Goal: Task Accomplishment & Management: Manage account settings

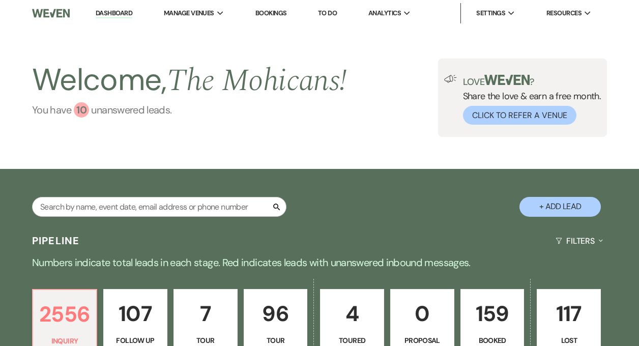
click at [107, 110] on link "You have 10 unanswered lead s ." at bounding box center [189, 109] width 315 height 15
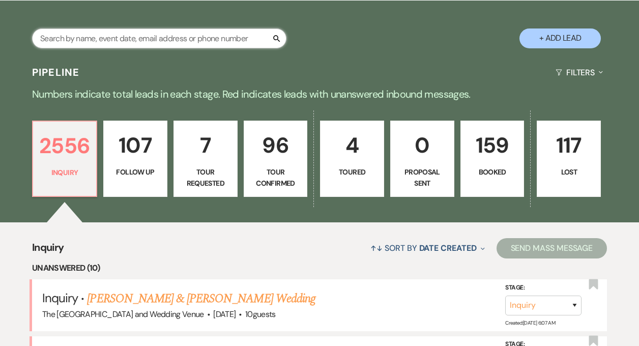
click at [137, 42] on input "text" at bounding box center [159, 38] width 254 height 20
type input "[PERSON_NAME]"
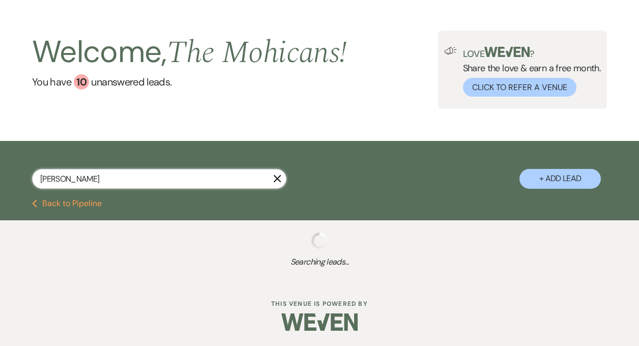
select select "8"
select select "9"
select select "4"
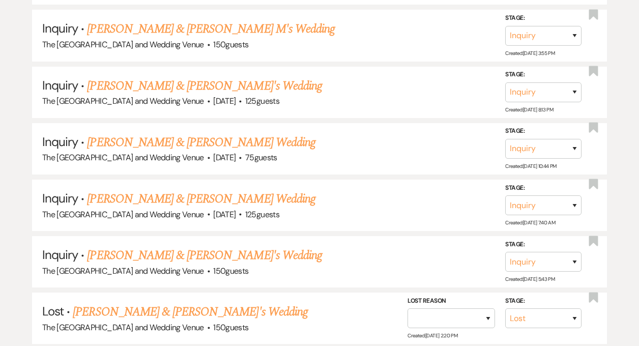
scroll to position [426, 0]
type input "[PERSON_NAME]"
click at [549, 257] on select "Inquiry Follow Up Tour Requested Tour Confirmed Toured Proposal Sent Booked Lost" at bounding box center [543, 261] width 76 height 20
select select "8"
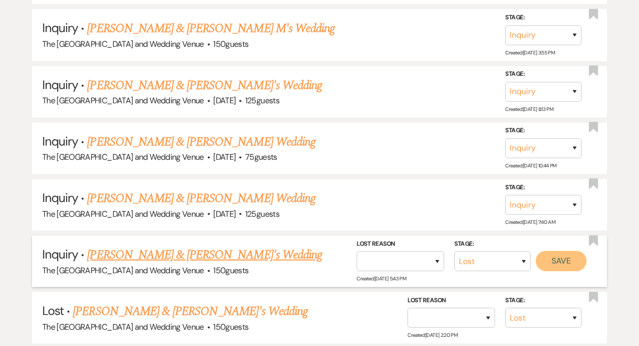
click at [552, 264] on button "Save" at bounding box center [561, 261] width 51 height 20
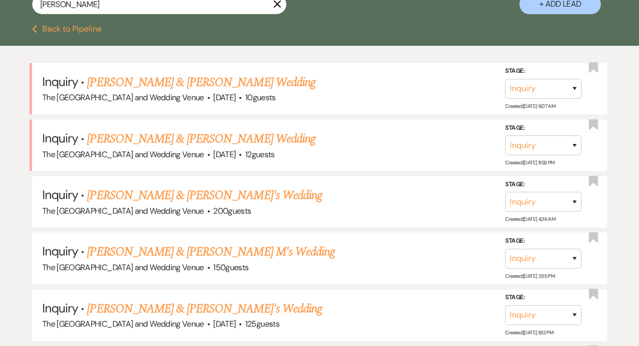
scroll to position [0, 0]
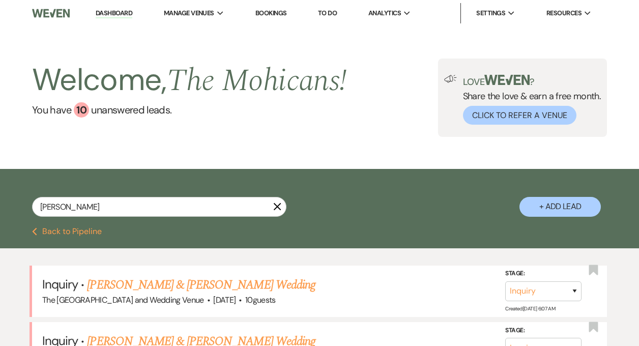
click at [105, 11] on link "Dashboard" at bounding box center [114, 14] width 37 height 10
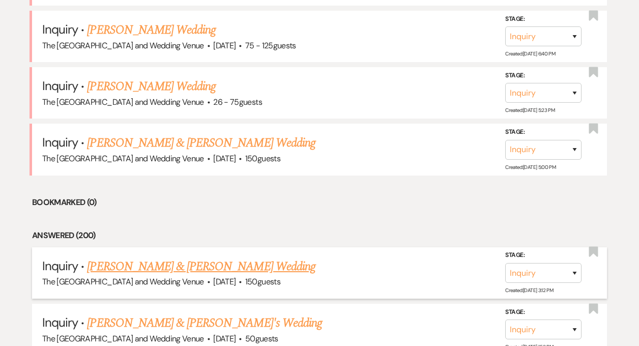
scroll to position [937, 0]
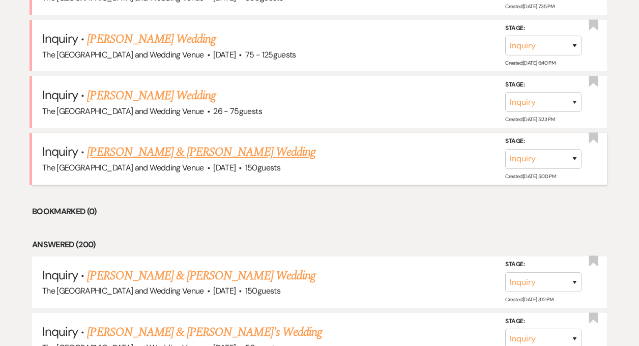
click at [190, 150] on link "[PERSON_NAME] & [PERSON_NAME] Wedding" at bounding box center [201, 152] width 228 height 18
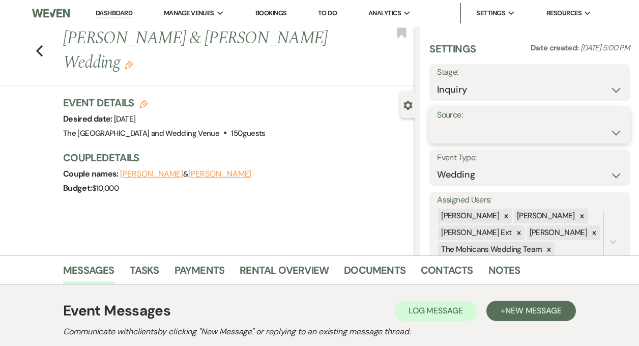
click at [472, 128] on select "Weven Venue Website Instagram Facebook Pinterest Google The Knot Wedding Wire H…" at bounding box center [529, 133] width 185 height 20
select select "5"
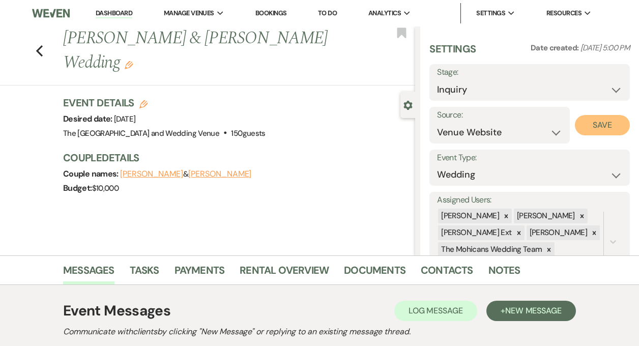
click at [593, 124] on button "Save" at bounding box center [602, 125] width 55 height 20
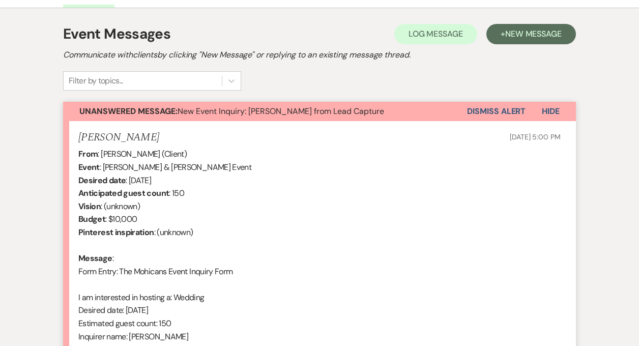
scroll to position [403, 0]
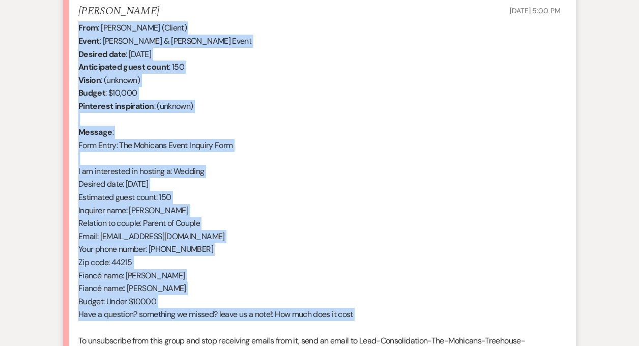
drag, startPoint x: 79, startPoint y: 26, endPoint x: 352, endPoint y: 324, distance: 403.8
click at [352, 324] on div "From : [PERSON_NAME] (Client) Event : [PERSON_NAME] & [PERSON_NAME] Event Desir…" at bounding box center [319, 197] width 482 height 352
copy div "From : [PERSON_NAME] (Client) Event : [PERSON_NAME] & [PERSON_NAME] Event Desir…"
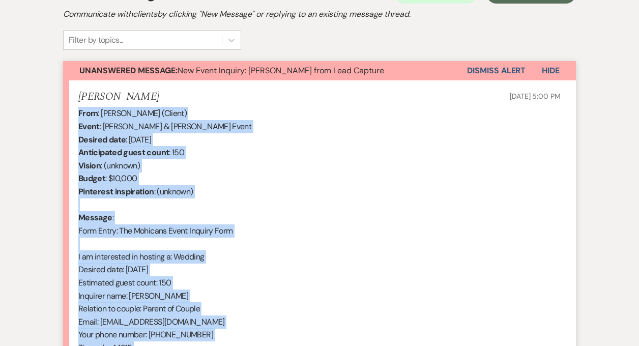
scroll to position [272, 0]
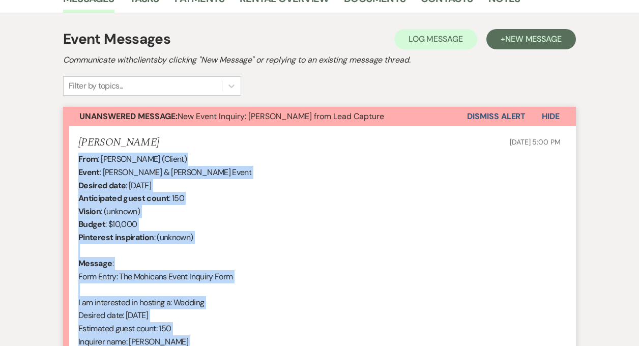
click at [495, 119] on button "Dismiss Alert" at bounding box center [496, 116] width 59 height 19
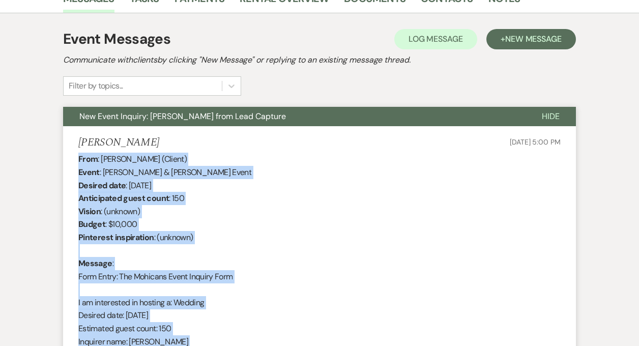
scroll to position [0, 0]
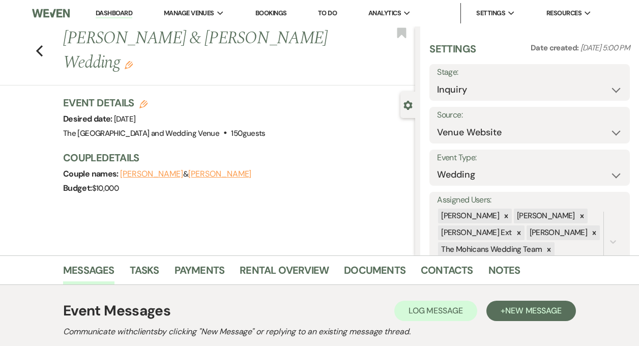
click at [114, 14] on link "Dashboard" at bounding box center [114, 14] width 37 height 10
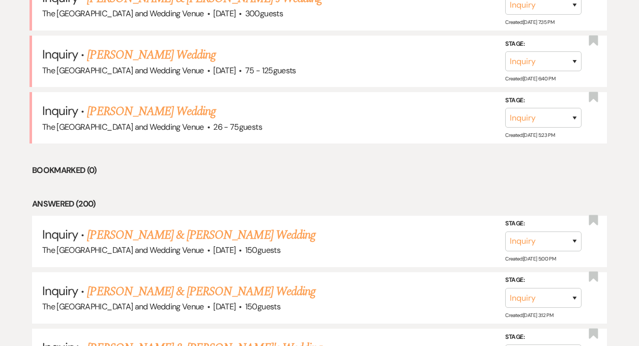
scroll to position [855, 0]
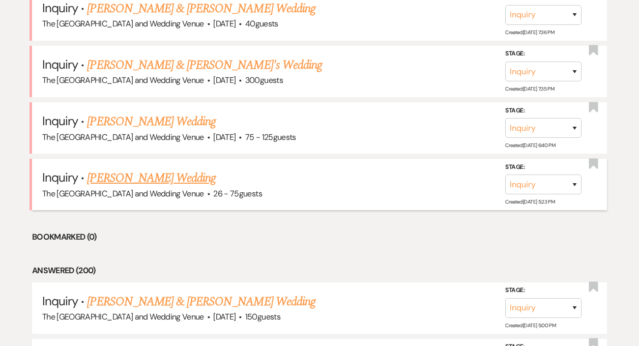
click at [184, 178] on link "[PERSON_NAME] Wedding" at bounding box center [151, 178] width 129 height 18
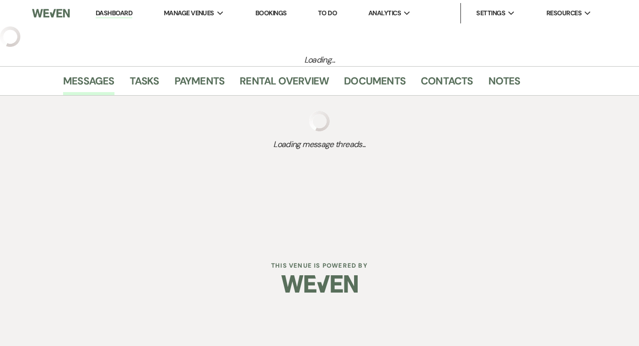
select select "4"
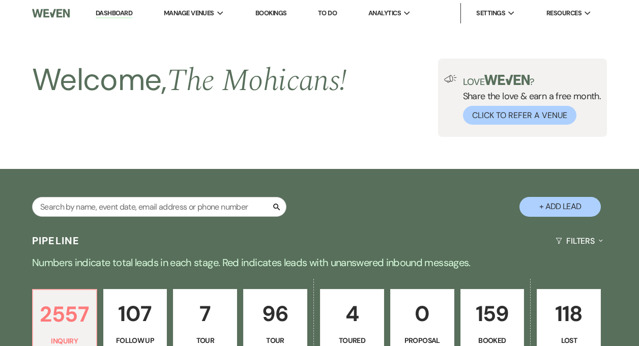
scroll to position [855, 0]
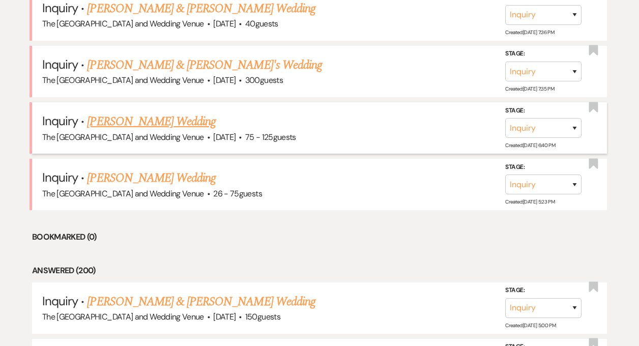
click at [132, 124] on link "[PERSON_NAME] Wedding" at bounding box center [151, 121] width 129 height 18
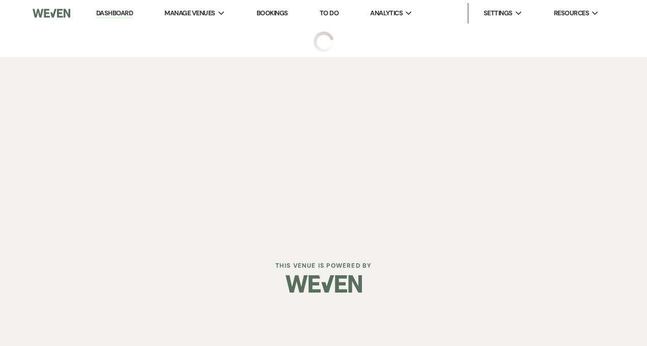
select select "3"
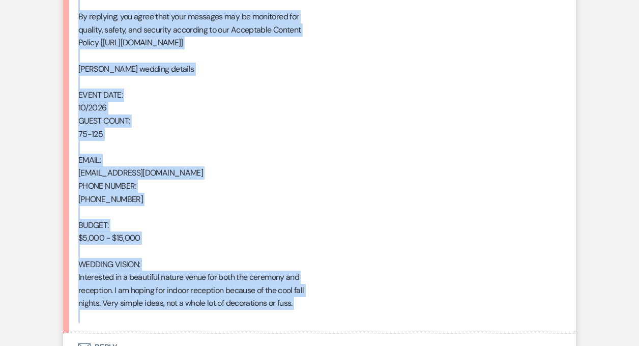
scroll to position [686, 0]
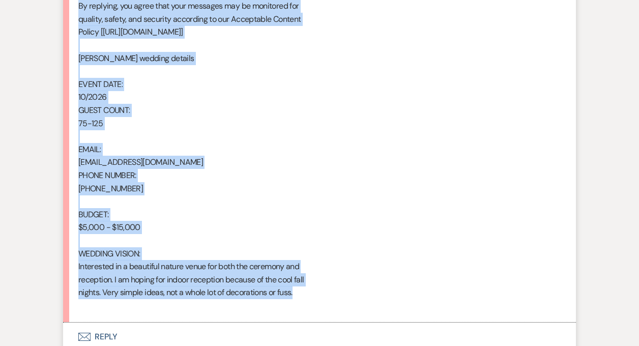
drag, startPoint x: 78, startPoint y: 55, endPoint x: 322, endPoint y: 296, distance: 342.2
click at [322, 296] on div "From : [PERSON_NAME] Event : [PERSON_NAME] Event Desired date : [DATE] Anticipa…" at bounding box center [319, 25] width 482 height 573
copy div "From : [PERSON_NAME] Event : [PERSON_NAME] Event Desired date : [DATE] Anticipa…"
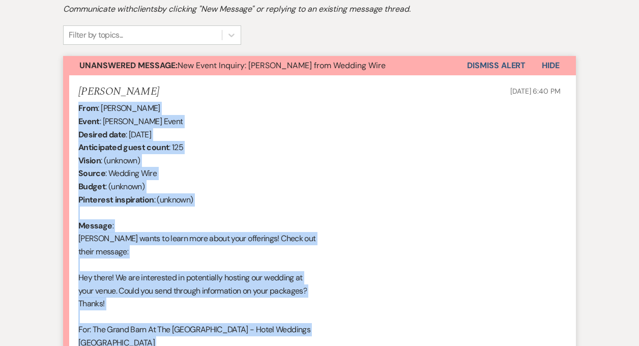
scroll to position [323, 0]
click at [472, 66] on button "Dismiss Alert" at bounding box center [496, 64] width 59 height 19
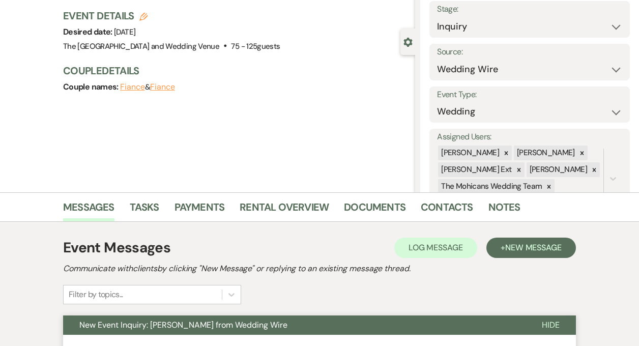
scroll to position [0, 0]
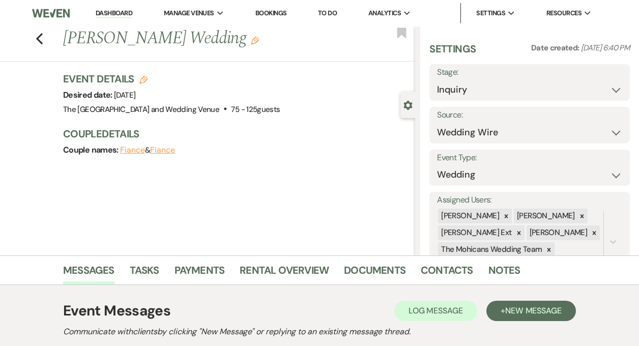
click at [110, 15] on link "Dashboard" at bounding box center [114, 14] width 37 height 10
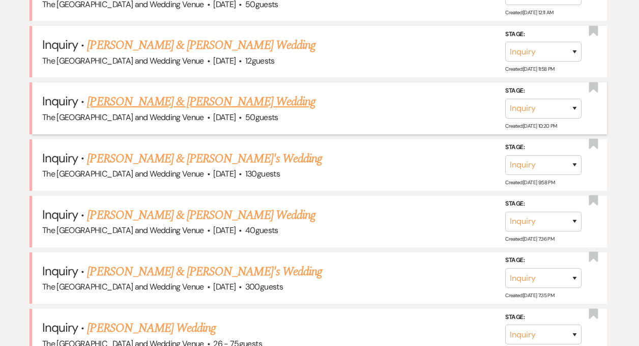
scroll to position [636, 0]
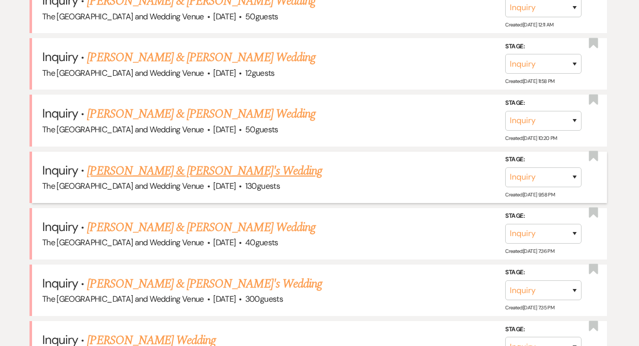
click at [161, 171] on link "[PERSON_NAME] & [PERSON_NAME]'s Wedding" at bounding box center [204, 171] width 235 height 18
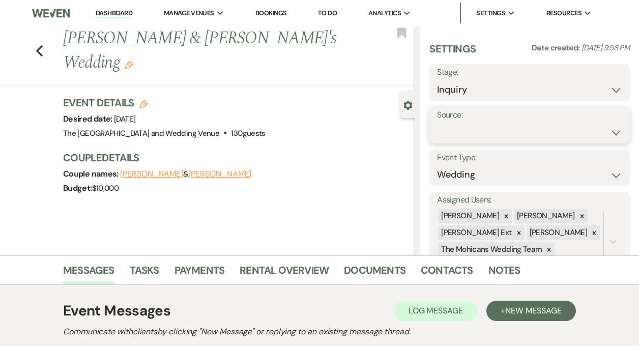
click at [471, 131] on select "Weven Venue Website Instagram Facebook Pinterest Google The Knot Wedding Wire H…" at bounding box center [529, 133] width 185 height 20
select select "5"
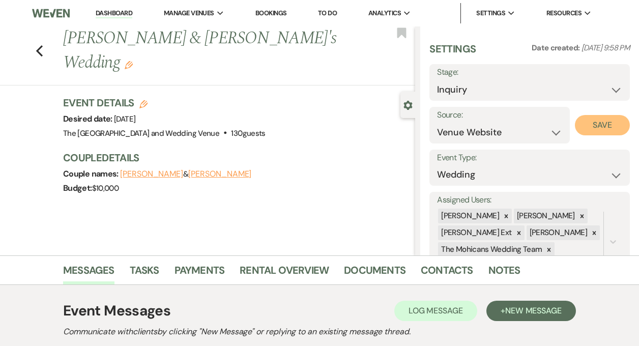
click at [594, 120] on button "Save" at bounding box center [602, 125] width 55 height 20
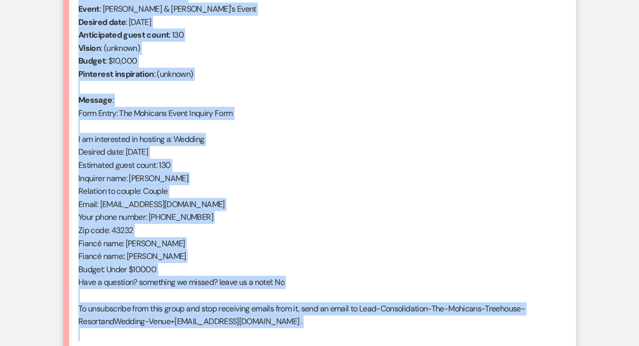
scroll to position [550, 0]
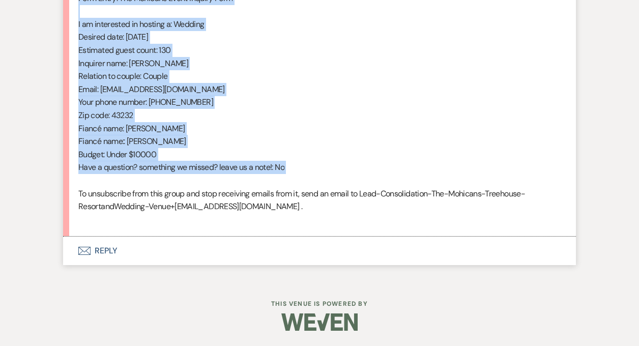
drag, startPoint x: 79, startPoint y: 241, endPoint x: 233, endPoint y: 182, distance: 164.8
click at [233, 182] on div "From : [PERSON_NAME] (Client) Event : [PERSON_NAME] & [PERSON_NAME]'s Event Des…" at bounding box center [319, 50] width 482 height 352
copy div "From : [PERSON_NAME] (Client) Event : [PERSON_NAME] & [PERSON_NAME]'s Event Des…"
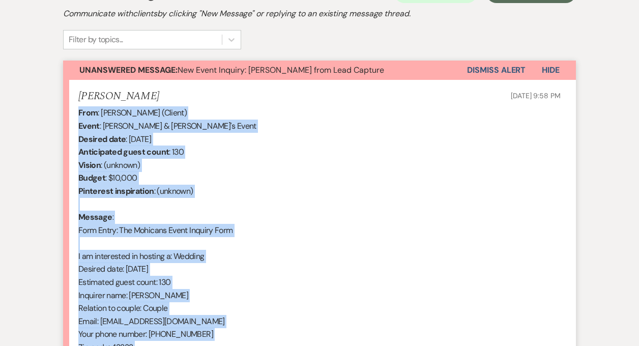
scroll to position [316, 0]
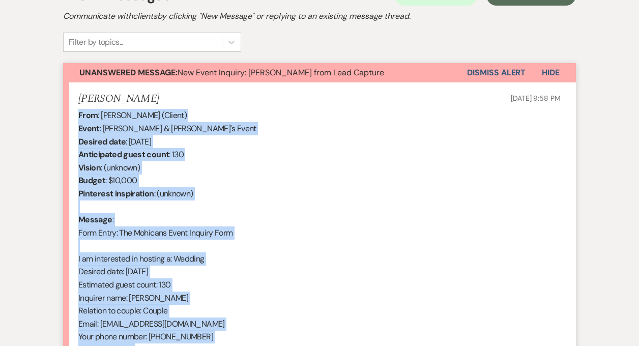
click at [490, 76] on button "Dismiss Alert" at bounding box center [496, 72] width 59 height 19
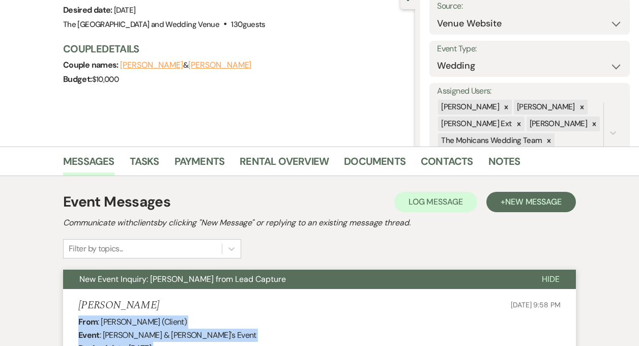
scroll to position [0, 0]
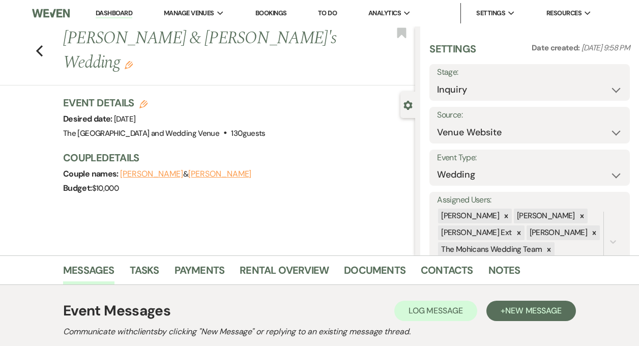
click at [110, 7] on li "Dashboard" at bounding box center [114, 13] width 47 height 20
click at [110, 13] on link "Dashboard" at bounding box center [114, 14] width 37 height 10
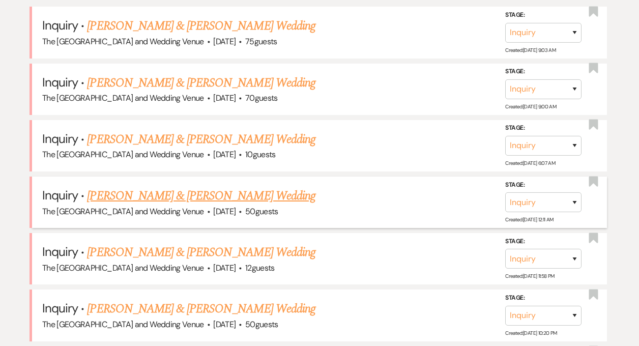
scroll to position [352, 0]
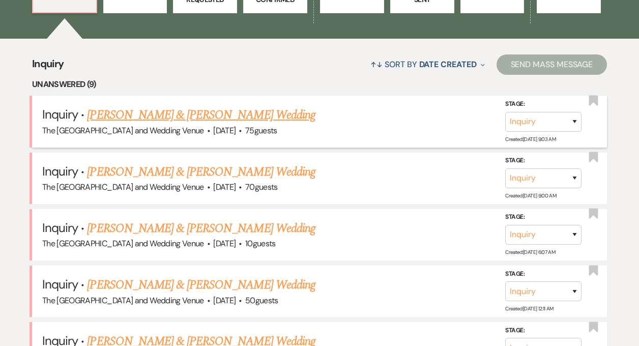
click at [192, 113] on link "[PERSON_NAME] & [PERSON_NAME] Wedding" at bounding box center [201, 115] width 228 height 18
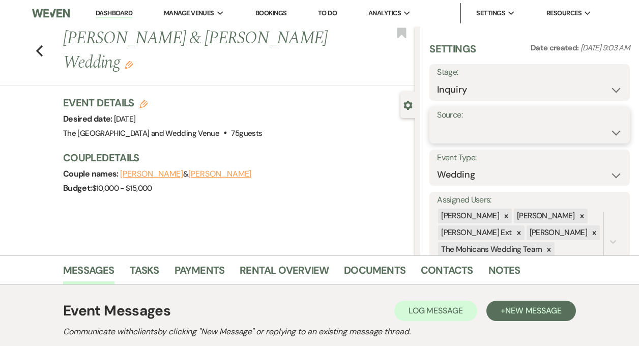
click at [499, 130] on select "Weven Venue Website Instagram Facebook Pinterest Google The Knot Wedding Wire H…" at bounding box center [529, 133] width 185 height 20
select select "5"
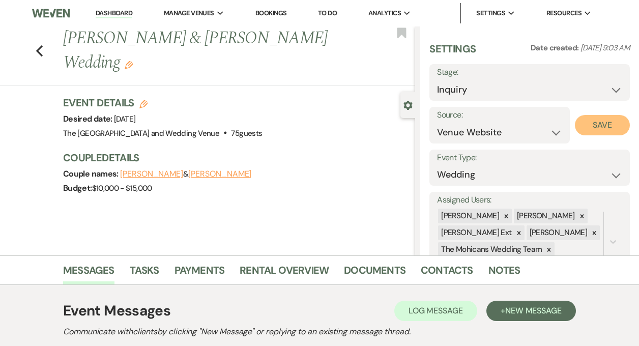
click at [600, 127] on button "Save" at bounding box center [602, 125] width 55 height 20
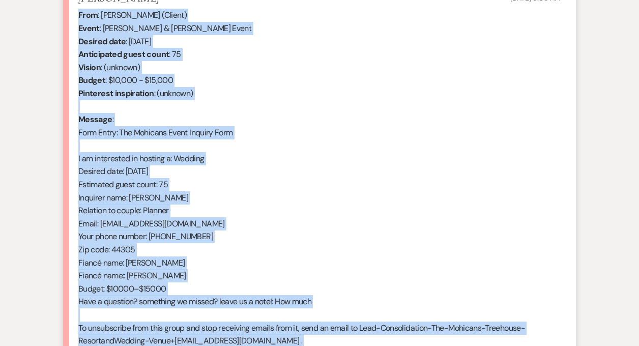
scroll to position [535, 0]
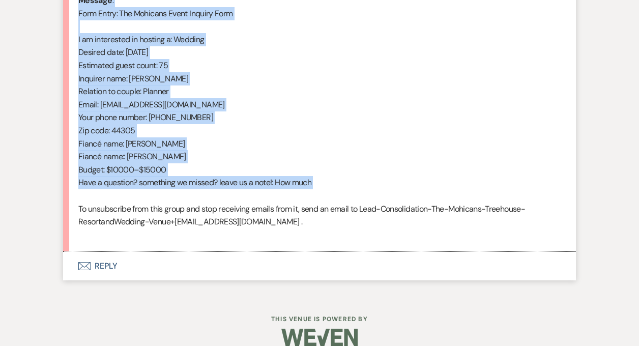
drag, startPoint x: 78, startPoint y: 209, endPoint x: 231, endPoint y: 200, distance: 153.4
click at [231, 200] on div "From : [PERSON_NAME] (Client) Event : [PERSON_NAME] & [PERSON_NAME] Event Desir…" at bounding box center [319, 66] width 482 height 352
copy div "From : [PERSON_NAME] (Client) Event : [PERSON_NAME] & [PERSON_NAME] Event Desir…"
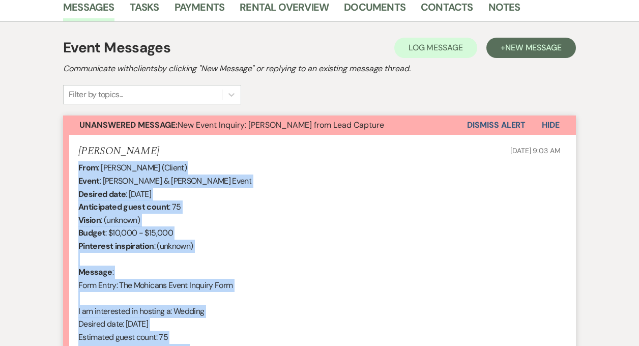
scroll to position [252, 0]
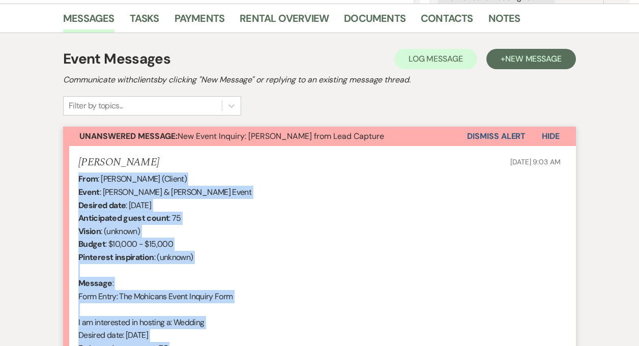
click at [491, 136] on button "Dismiss Alert" at bounding box center [496, 136] width 59 height 19
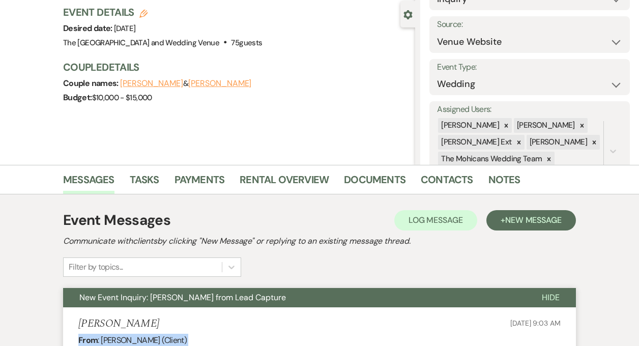
scroll to position [0, 0]
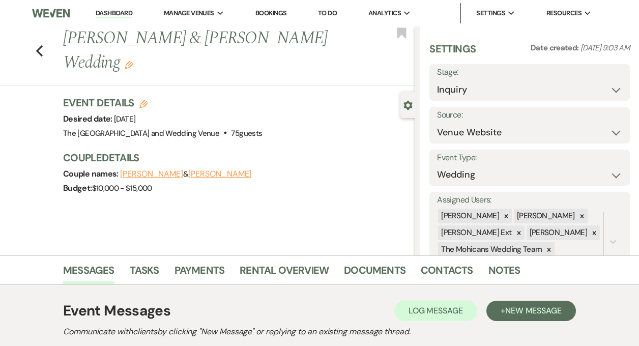
click at [125, 11] on link "Dashboard" at bounding box center [114, 14] width 37 height 10
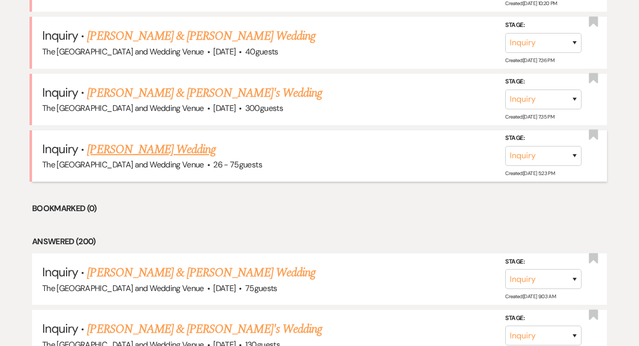
scroll to position [741, 0]
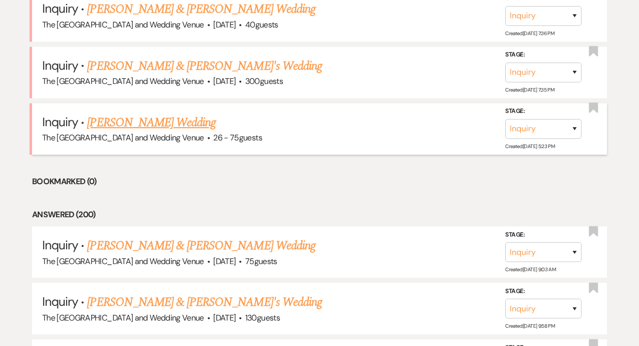
click at [168, 125] on link "[PERSON_NAME] Wedding" at bounding box center [151, 122] width 129 height 18
select select "4"
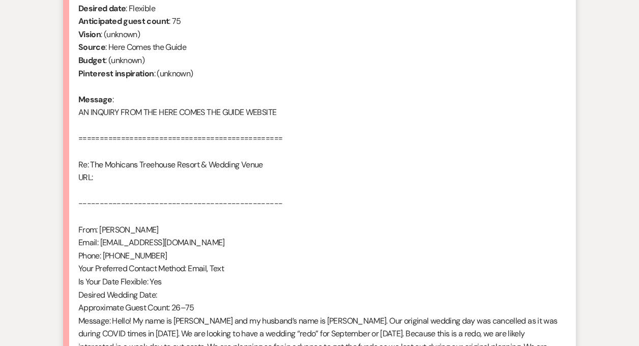
scroll to position [377, 0]
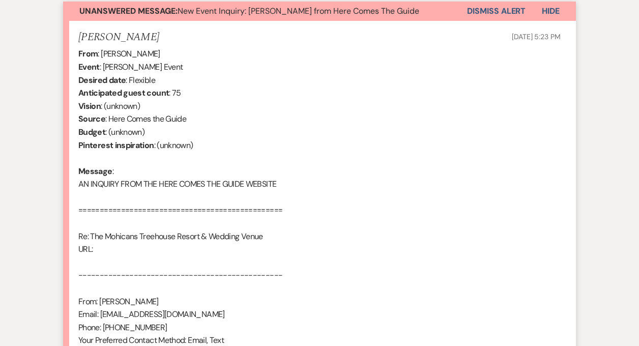
drag, startPoint x: 218, startPoint y: 213, endPoint x: 79, endPoint y: 51, distance: 213.3
copy div "Lore : Ipsumd Sitamet Conse : Adipis Elitsed'd Eiusm Tempori utla : Etdolore Ma…"
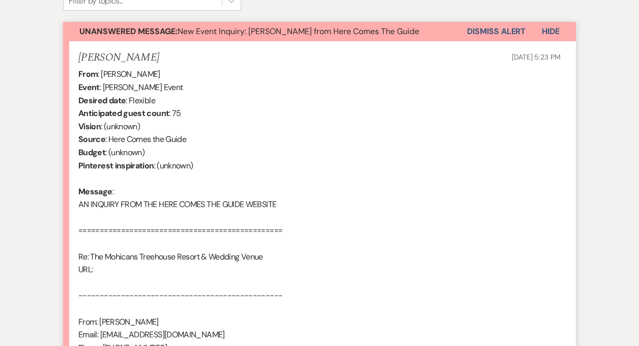
scroll to position [353, 0]
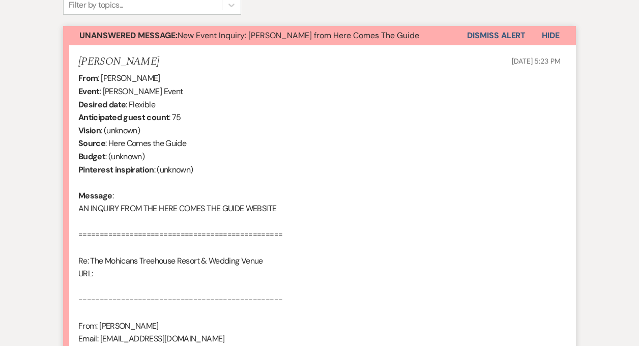
click at [496, 33] on button "Dismiss Alert" at bounding box center [496, 35] width 59 height 19
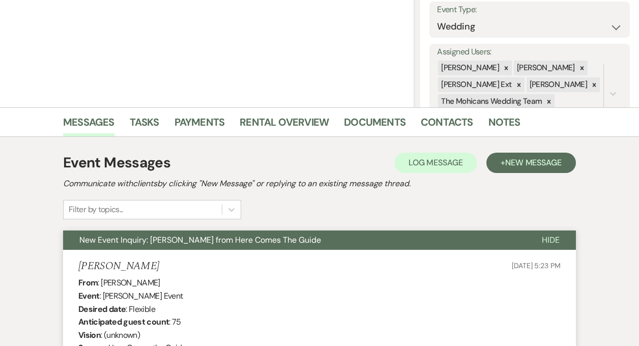
scroll to position [0, 0]
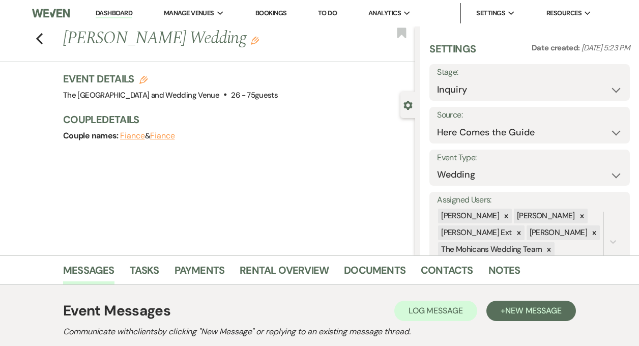
click at [113, 15] on link "Dashboard" at bounding box center [114, 14] width 37 height 10
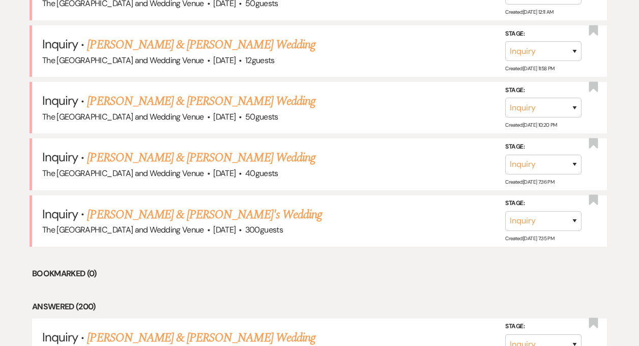
scroll to position [577, 0]
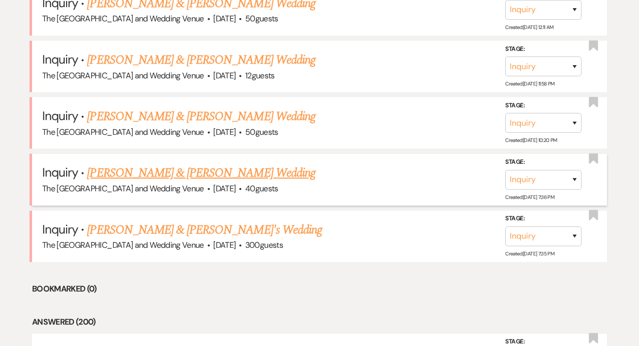
click at [222, 173] on link "[PERSON_NAME] & [PERSON_NAME] Wedding" at bounding box center [201, 173] width 228 height 18
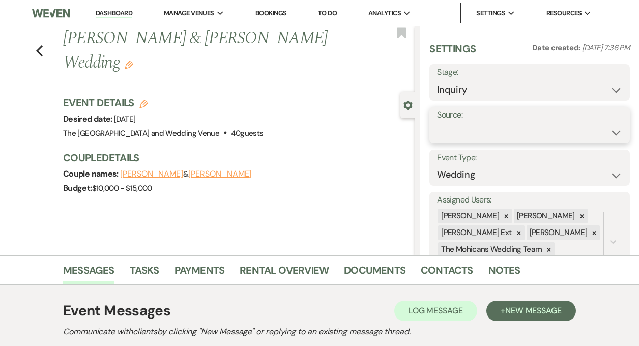
click at [494, 132] on select "Weven Venue Website Instagram Facebook Pinterest Google The Knot Wedding Wire H…" at bounding box center [529, 133] width 185 height 20
select select "5"
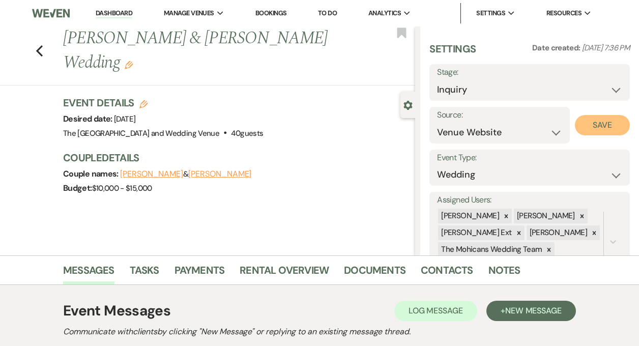
click at [590, 124] on button "Save" at bounding box center [602, 125] width 55 height 20
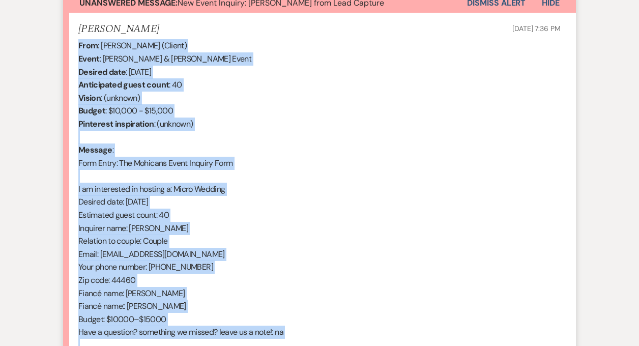
scroll to position [550, 0]
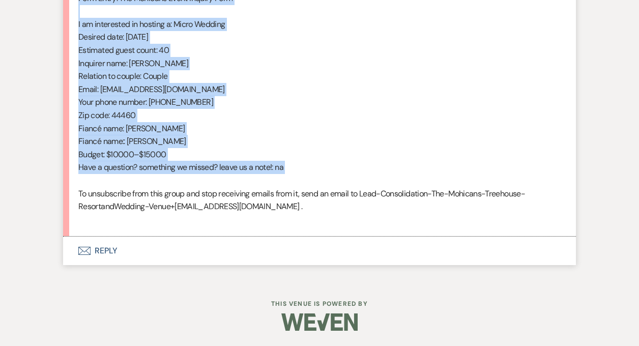
drag, startPoint x: 79, startPoint y: 102, endPoint x: 230, endPoint y: 185, distance: 172.4
click at [230, 185] on div "From : [PERSON_NAME] (Client) Event : [PERSON_NAME] & [PERSON_NAME] Event Desir…" at bounding box center [319, 50] width 482 height 352
copy div "From : [PERSON_NAME] (Client) Event : [PERSON_NAME] & [PERSON_NAME] Event Desir…"
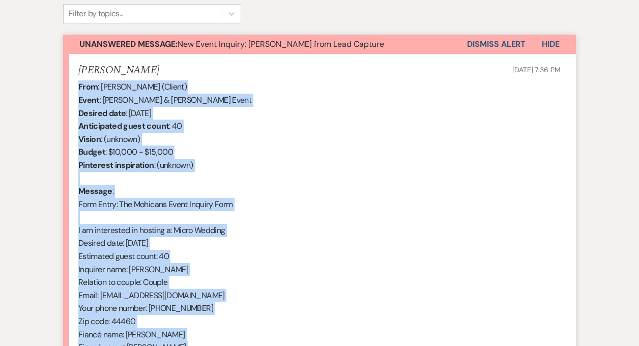
scroll to position [339, 0]
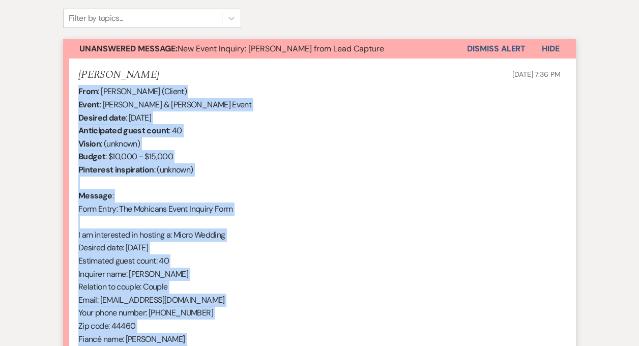
click at [479, 50] on button "Dismiss Alert" at bounding box center [496, 48] width 59 height 19
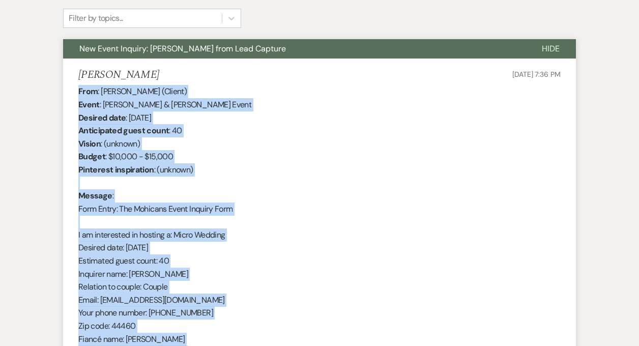
scroll to position [0, 0]
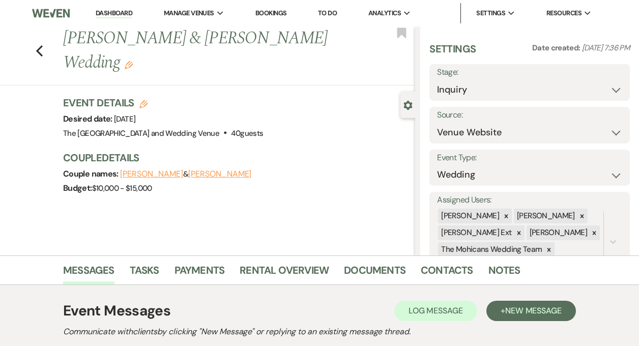
click at [118, 12] on link "Dashboard" at bounding box center [114, 14] width 37 height 10
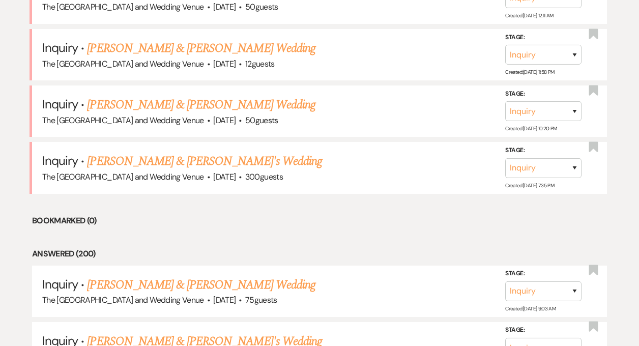
scroll to position [589, 0]
click at [222, 98] on link "[PERSON_NAME] & [PERSON_NAME] Wedding" at bounding box center [201, 104] width 228 height 18
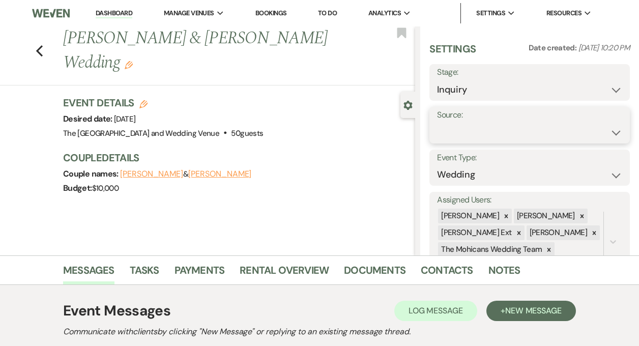
click at [481, 127] on select "Weven Venue Website Instagram Facebook Pinterest Google The Knot Wedding Wire H…" at bounding box center [529, 133] width 185 height 20
select select "5"
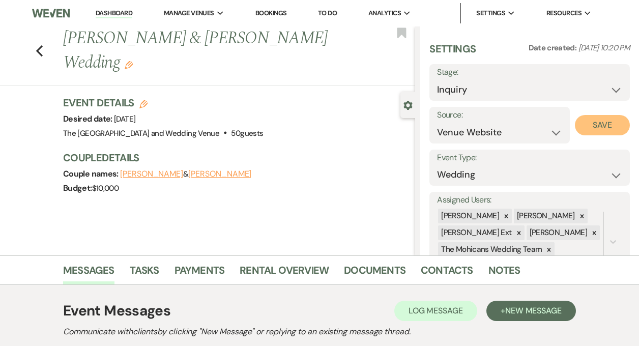
click at [595, 123] on button "Save" at bounding box center [602, 125] width 55 height 20
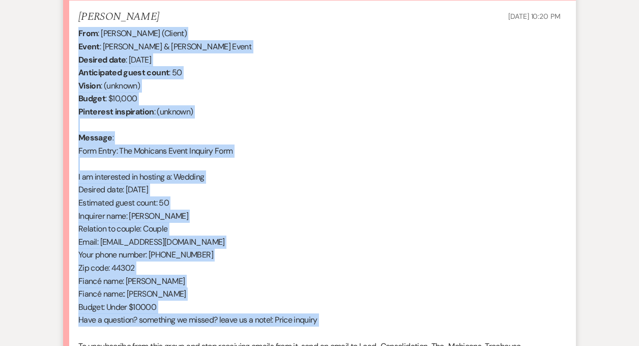
scroll to position [410, 0]
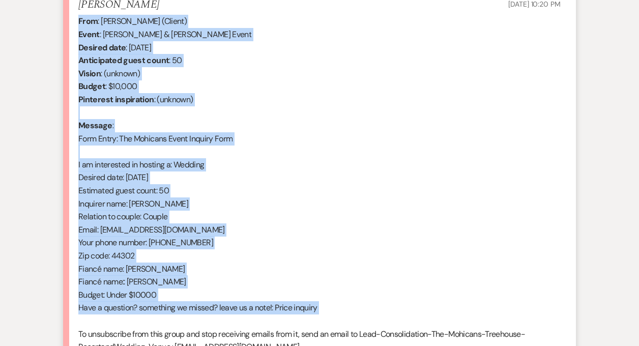
drag, startPoint x: 78, startPoint y: 155, endPoint x: 214, endPoint y: 318, distance: 212.1
click at [214, 318] on div "From : [PERSON_NAME] (Client) Event : [PERSON_NAME] & [PERSON_NAME] Event Desir…" at bounding box center [319, 191] width 482 height 352
copy div "From : [PERSON_NAME] (Client) Event : [PERSON_NAME] & [PERSON_NAME] Event Desir…"
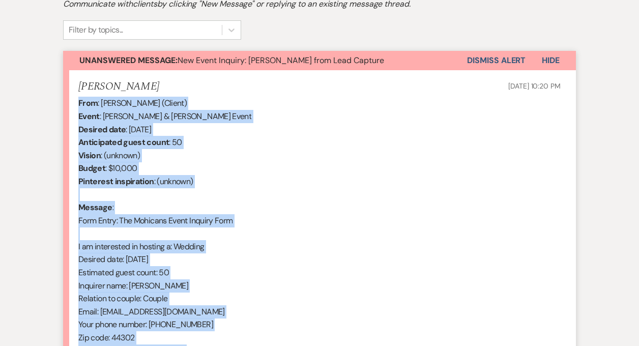
scroll to position [302, 0]
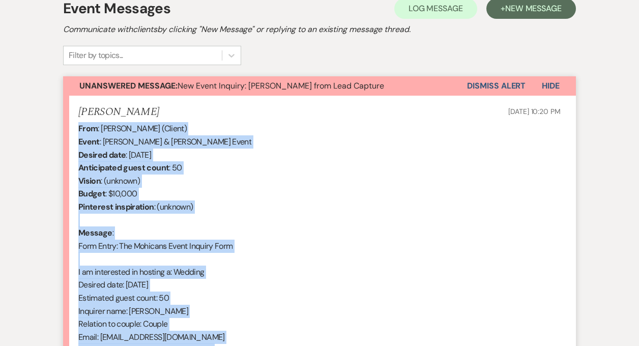
click at [510, 84] on button "Dismiss Alert" at bounding box center [496, 85] width 59 height 19
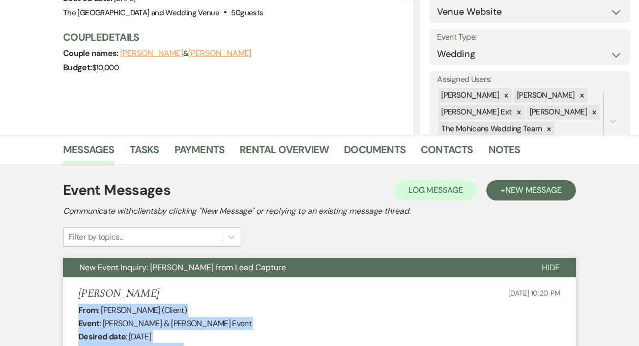
scroll to position [0, 0]
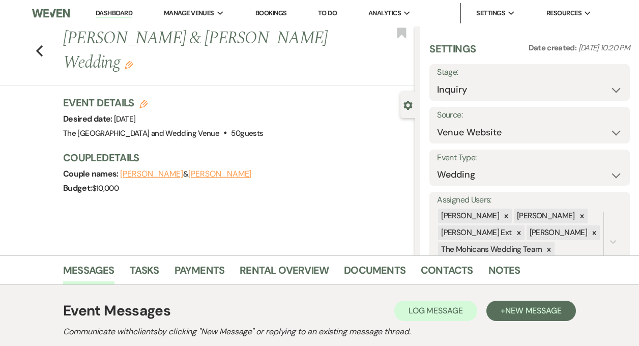
click at [121, 12] on link "Dashboard" at bounding box center [114, 14] width 37 height 10
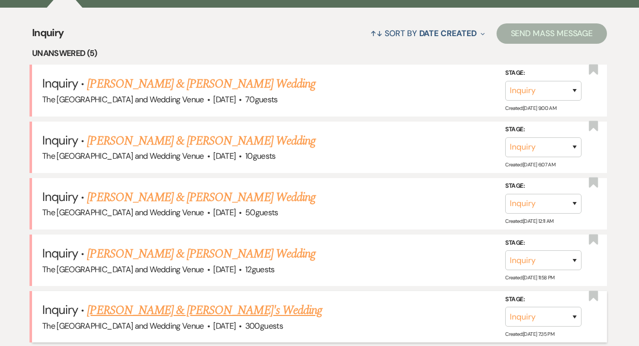
scroll to position [346, 0]
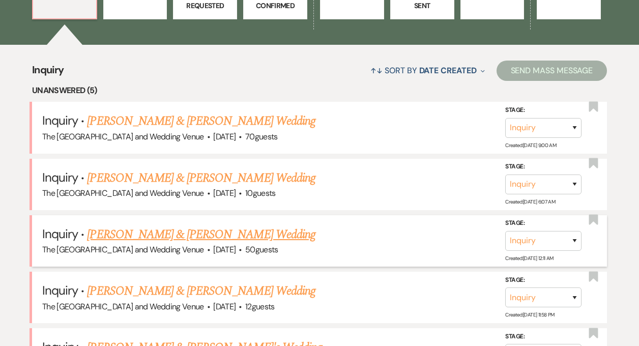
click at [206, 238] on link "[PERSON_NAME] & [PERSON_NAME] Wedding" at bounding box center [201, 234] width 228 height 18
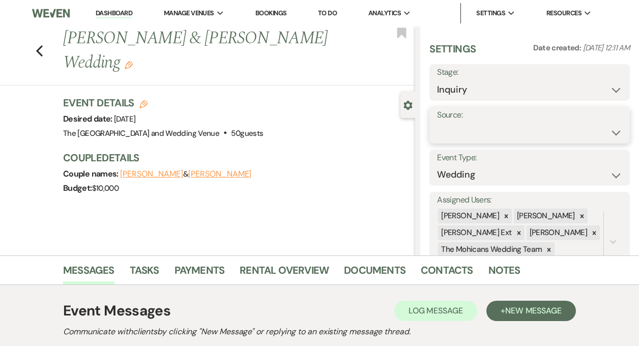
click at [483, 135] on select "Weven Venue Website Instagram Facebook Pinterest Google The Knot Wedding Wire H…" at bounding box center [529, 133] width 185 height 20
select select "5"
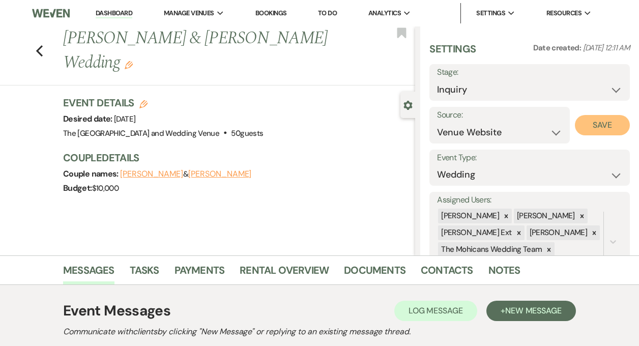
click at [594, 122] on button "Save" at bounding box center [602, 125] width 55 height 20
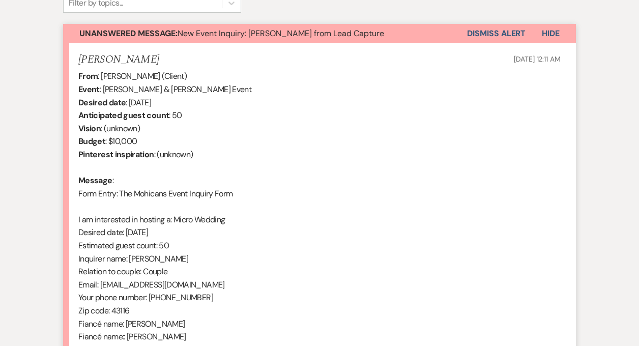
scroll to position [400, 0]
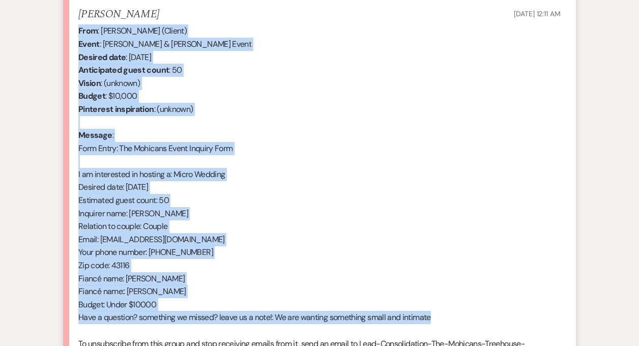
drag, startPoint x: 81, startPoint y: 30, endPoint x: 443, endPoint y: 317, distance: 461.5
click at [443, 317] on div "From : [PERSON_NAME] (Client) Event : [PERSON_NAME] & [PERSON_NAME] Event Desir…" at bounding box center [319, 200] width 482 height 352
copy div "From : [PERSON_NAME] (Client) Event : [PERSON_NAME] & [PERSON_NAME] Event Desir…"
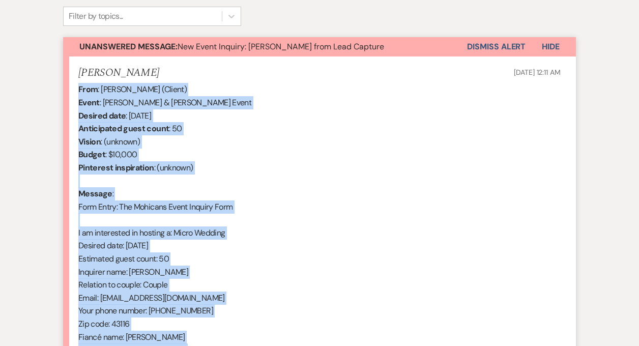
scroll to position [341, 0]
click at [490, 49] on button "Dismiss Alert" at bounding box center [496, 47] width 59 height 19
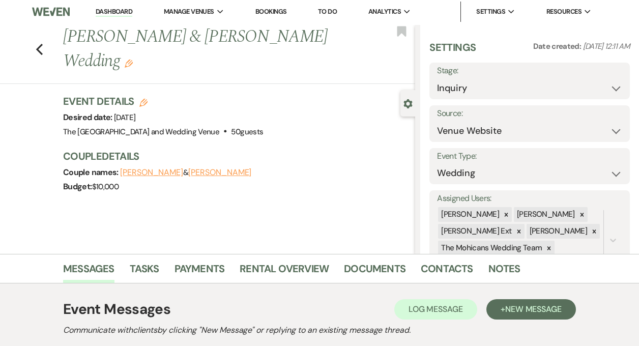
scroll to position [0, 0]
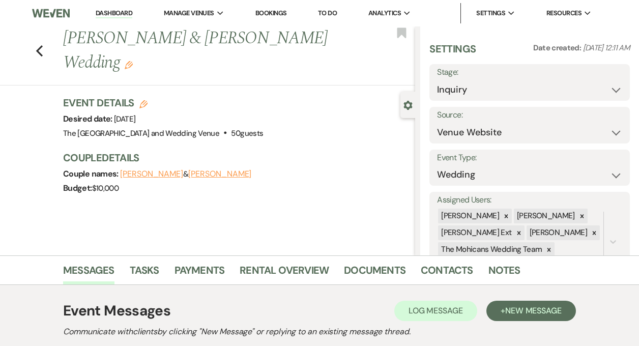
click at [115, 14] on link "Dashboard" at bounding box center [114, 14] width 37 height 10
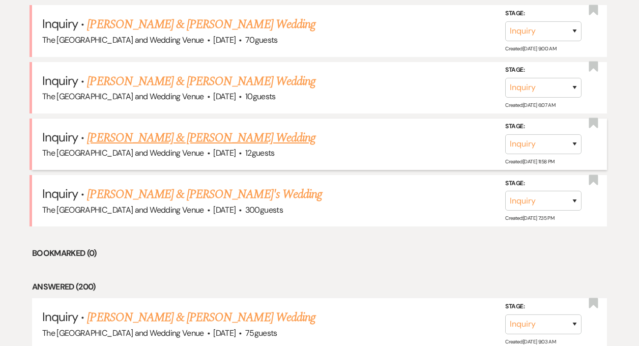
scroll to position [440, 0]
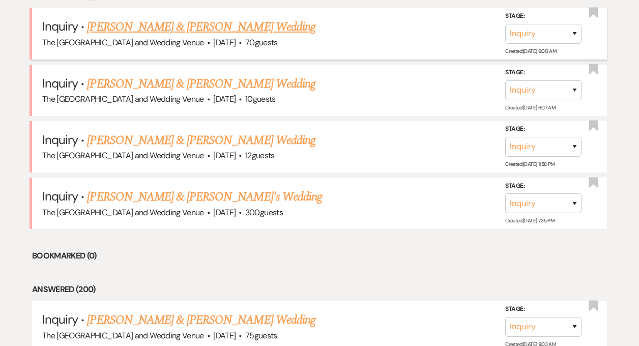
click at [188, 23] on link "[PERSON_NAME] & [PERSON_NAME] Wedding" at bounding box center [201, 27] width 228 height 18
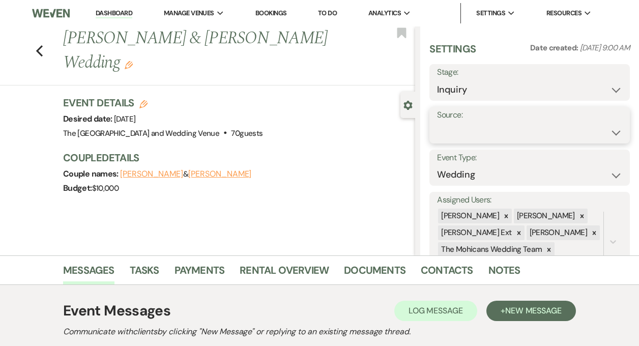
click at [524, 129] on select "Weven Venue Website Instagram Facebook Pinterest Google The Knot Wedding Wire H…" at bounding box center [529, 133] width 185 height 20
select select "5"
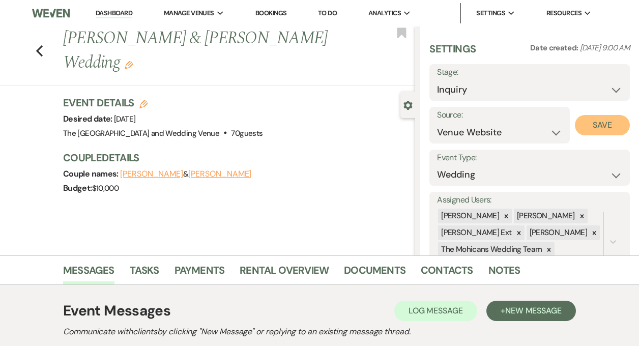
click at [588, 127] on button "Save" at bounding box center [602, 125] width 55 height 20
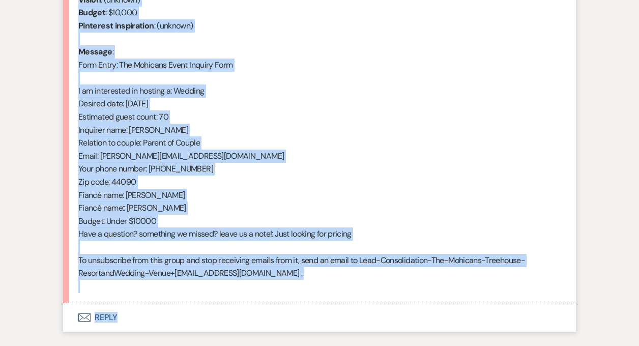
scroll to position [497, 0]
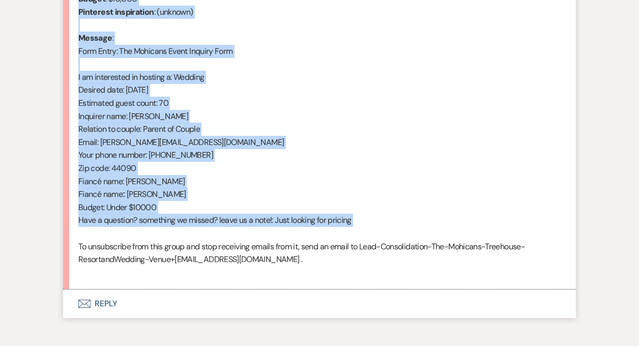
drag, startPoint x: 79, startPoint y: 199, endPoint x: 240, endPoint y: 227, distance: 163.2
click at [240, 227] on div "From : [PERSON_NAME] (Client) Event : [PERSON_NAME] & [PERSON_NAME] Event Desir…" at bounding box center [319, 103] width 482 height 352
copy div "From : [PERSON_NAME] (Client) Event : [PERSON_NAME] & [PERSON_NAME] Event Desir…"
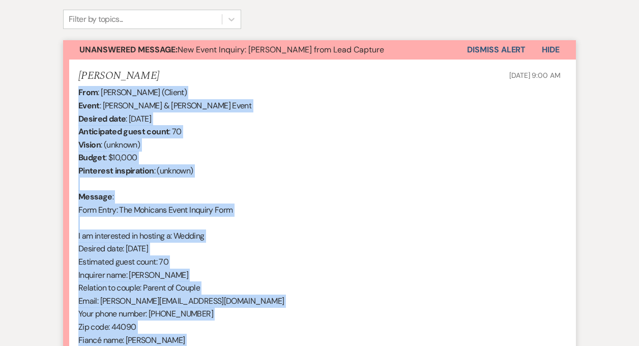
scroll to position [317, 0]
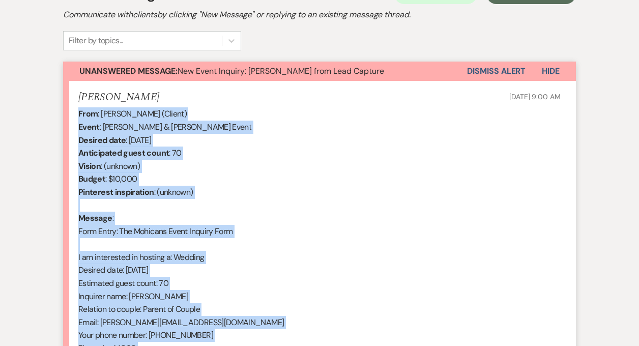
click at [494, 71] on button "Dismiss Alert" at bounding box center [496, 71] width 59 height 19
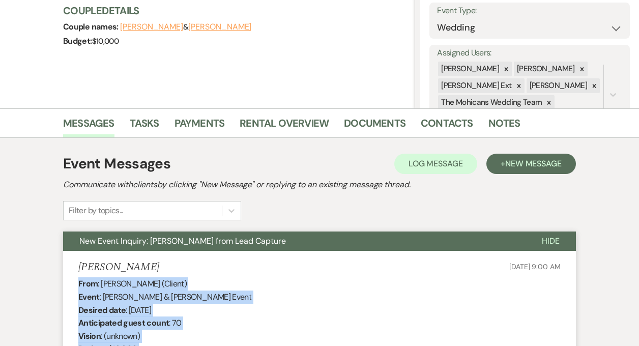
scroll to position [0, 0]
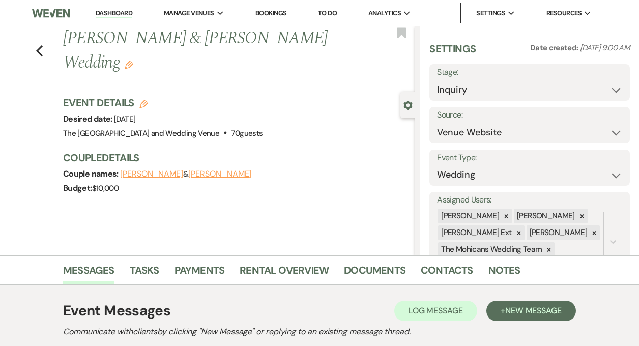
click at [115, 12] on link "Dashboard" at bounding box center [114, 14] width 37 height 10
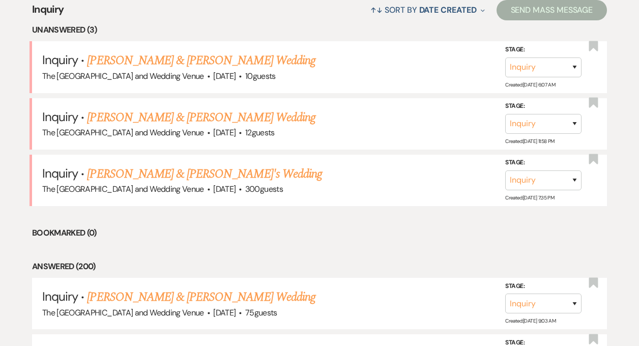
scroll to position [405, 0]
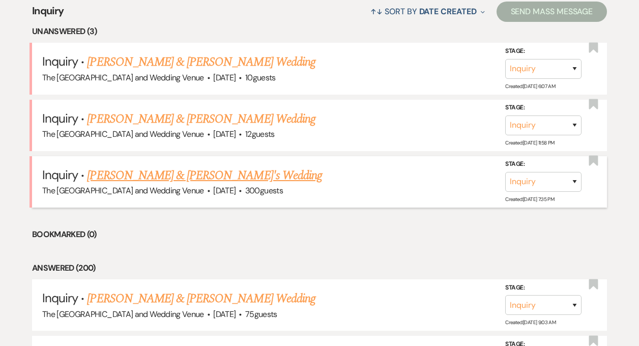
click at [249, 174] on link "[PERSON_NAME] & [PERSON_NAME]'s Wedding" at bounding box center [204, 175] width 235 height 18
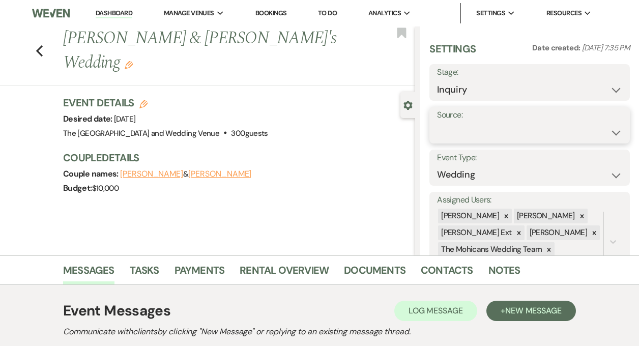
click at [531, 126] on select "Weven Venue Website Instagram Facebook Pinterest Google The Knot Wedding Wire H…" at bounding box center [529, 133] width 185 height 20
select select "5"
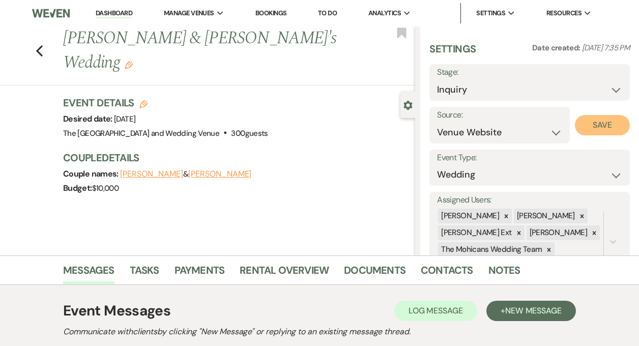
click at [591, 123] on button "Save" at bounding box center [602, 125] width 55 height 20
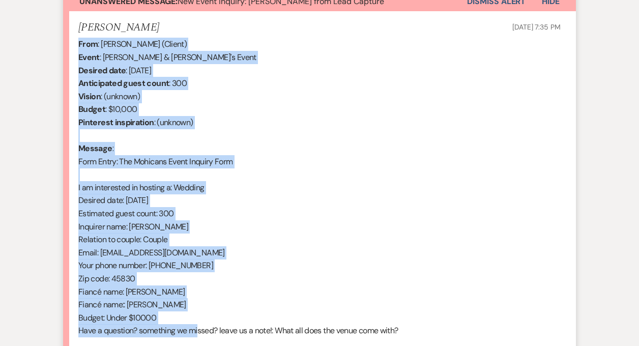
scroll to position [486, 0]
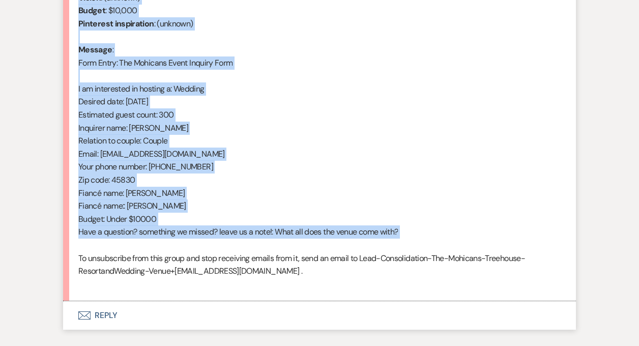
drag, startPoint x: 77, startPoint y: 268, endPoint x: 219, endPoint y: 244, distance: 144.0
click at [219, 244] on li "[PERSON_NAME] [DATE] 7:35 PM From : [PERSON_NAME] (Client) Event : [PERSON_NAME…" at bounding box center [319, 106] width 513 height 389
copy div "From : [PERSON_NAME] (Client) Event : [PERSON_NAME] & [PERSON_NAME]'s Event Des…"
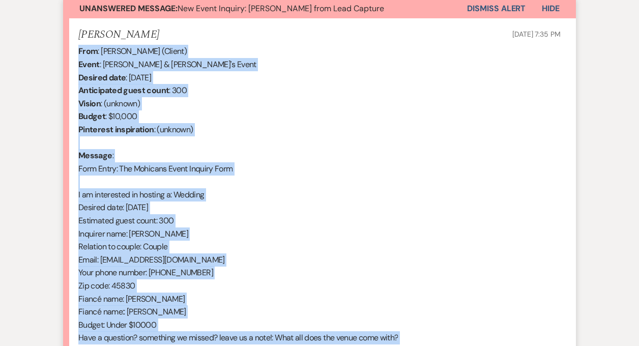
scroll to position [373, 0]
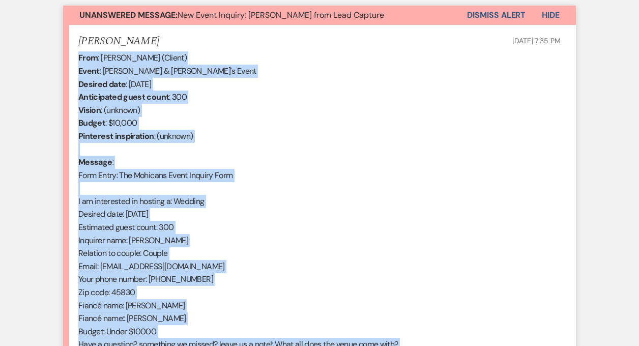
click at [490, 18] on button "Dismiss Alert" at bounding box center [496, 15] width 59 height 19
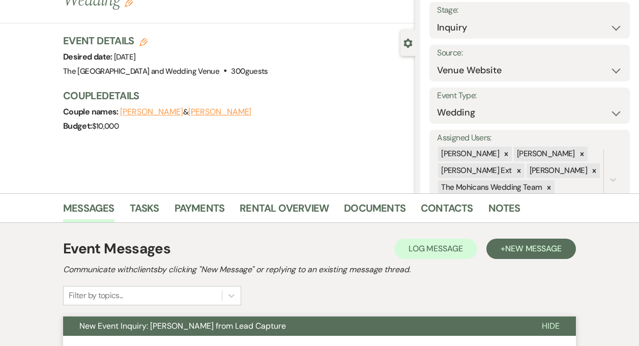
scroll to position [0, 0]
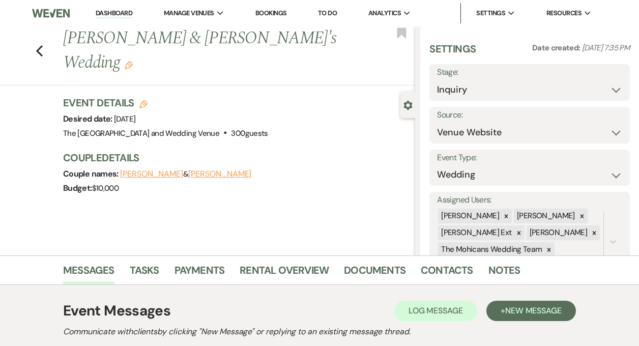
click at [113, 17] on link "Dashboard" at bounding box center [114, 14] width 37 height 10
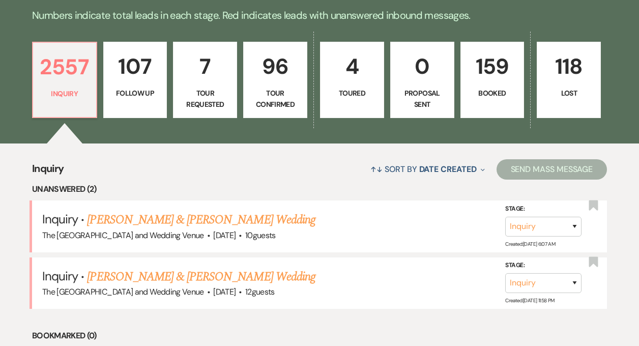
scroll to position [254, 0]
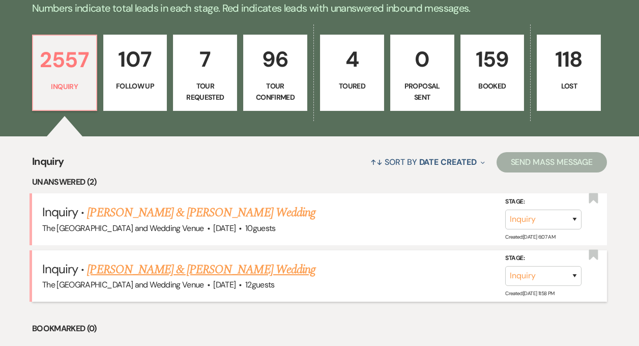
click at [192, 267] on link "[PERSON_NAME] & [PERSON_NAME] Wedding" at bounding box center [201, 270] width 228 height 18
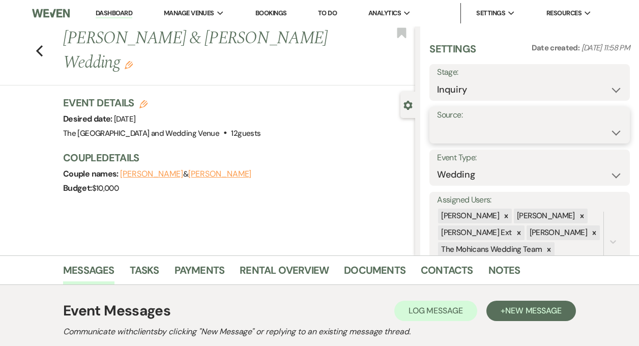
click at [526, 129] on select "Weven Venue Website Instagram Facebook Pinterest Google The Knot Wedding Wire H…" at bounding box center [529, 133] width 185 height 20
select select "5"
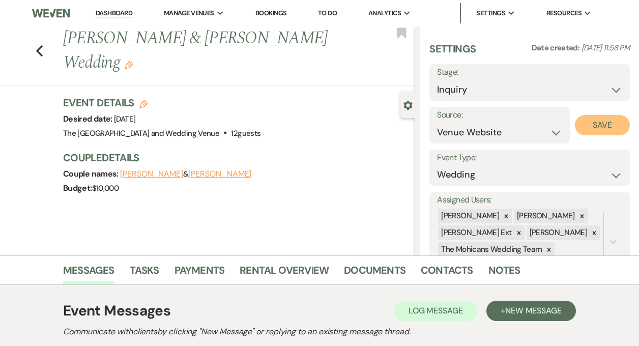
click at [589, 127] on button "Save" at bounding box center [602, 125] width 55 height 20
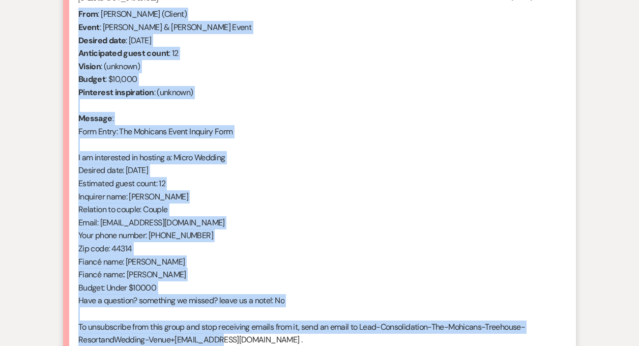
scroll to position [435, 0]
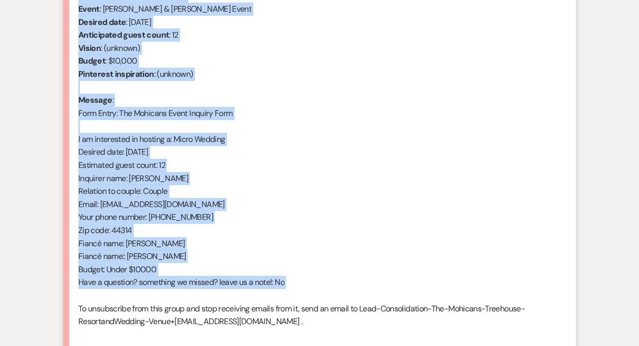
drag, startPoint x: 79, startPoint y: 114, endPoint x: 230, endPoint y: 294, distance: 234.1
click at [230, 294] on div "From : [PERSON_NAME] (Client) Event : [PERSON_NAME] & [PERSON_NAME] Event Desir…" at bounding box center [319, 165] width 482 height 352
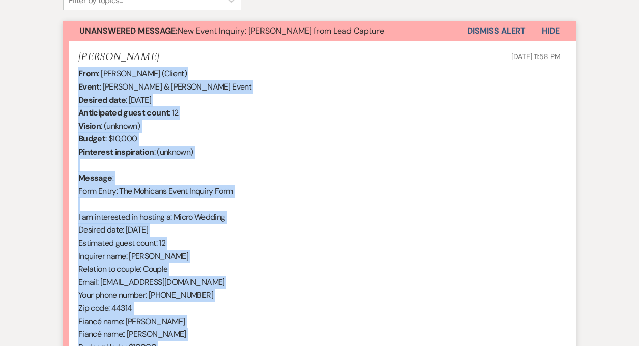
scroll to position [339, 0]
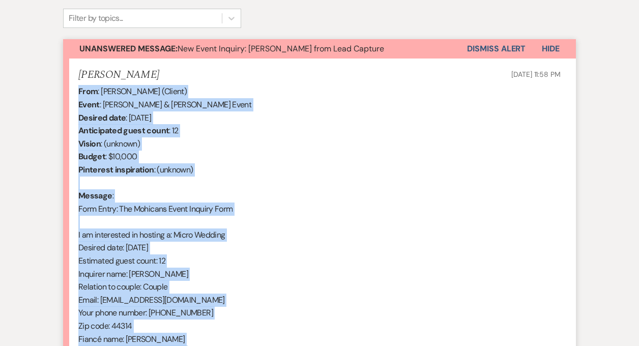
click at [490, 49] on button "Dismiss Alert" at bounding box center [496, 48] width 59 height 19
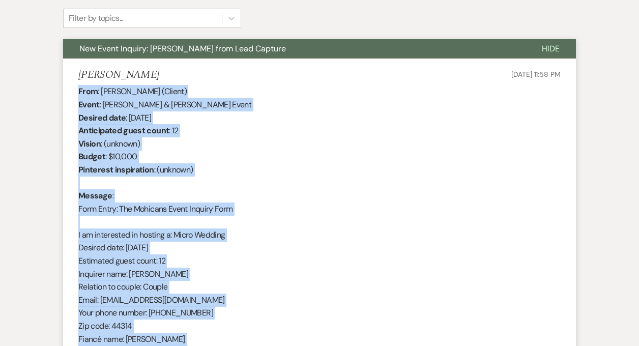
scroll to position [0, 0]
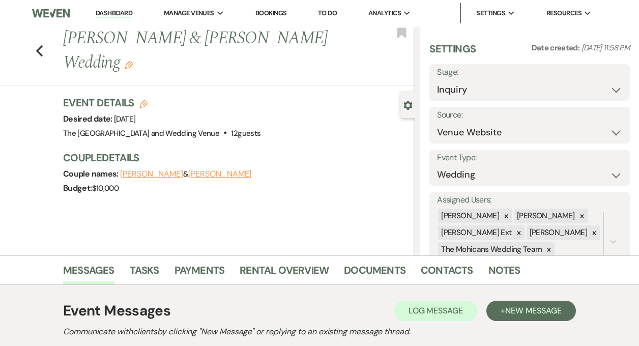
click at [110, 15] on link "Dashboard" at bounding box center [114, 14] width 37 height 10
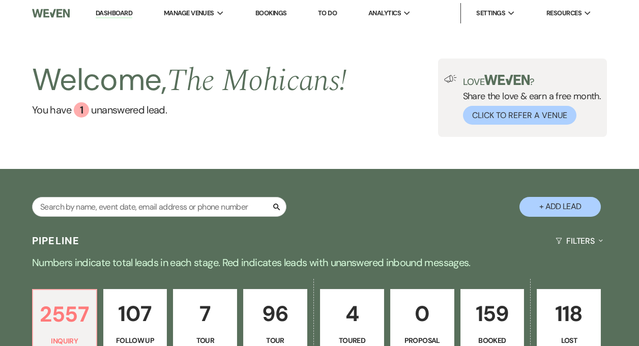
scroll to position [295, 0]
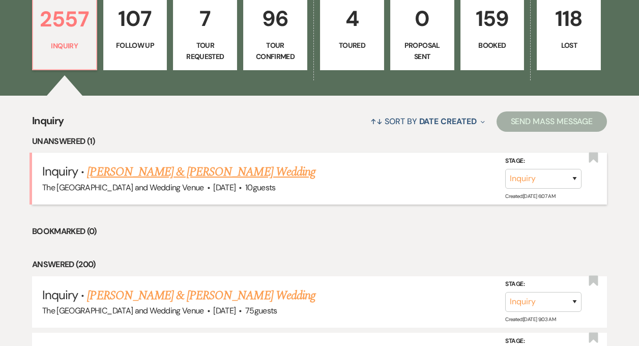
click at [184, 174] on link "[PERSON_NAME] & [PERSON_NAME] Wedding" at bounding box center [201, 172] width 228 height 18
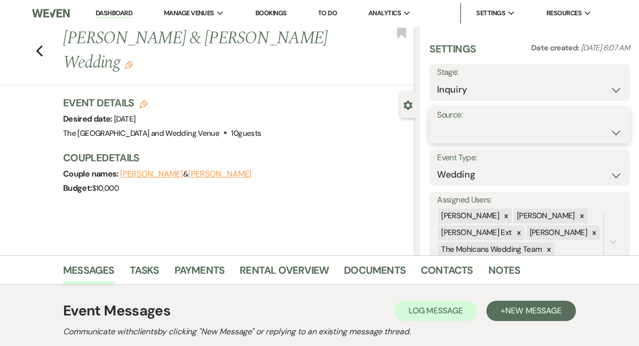
click at [494, 138] on select "Weven Venue Website Instagram Facebook Pinterest Google The Knot Wedding Wire H…" at bounding box center [529, 133] width 185 height 20
select select "5"
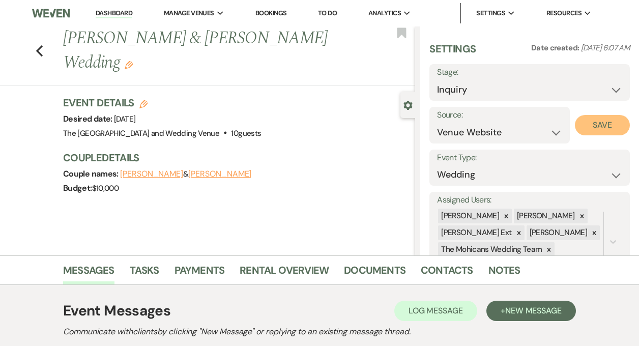
click at [590, 120] on button "Save" at bounding box center [602, 125] width 55 height 20
click at [121, 14] on link "Dashboard" at bounding box center [114, 14] width 37 height 10
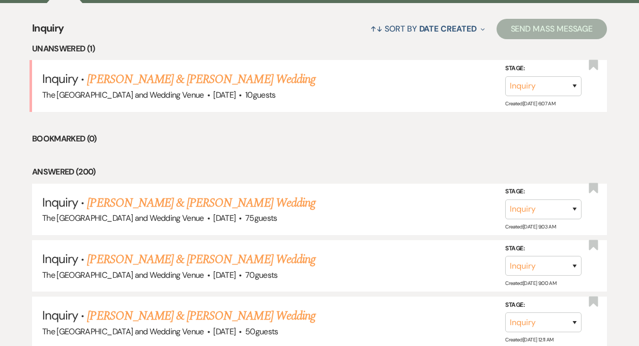
scroll to position [390, 0]
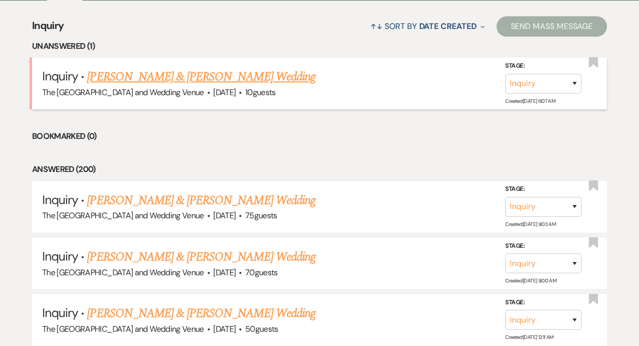
click at [226, 76] on link "[PERSON_NAME] & [PERSON_NAME] Wedding" at bounding box center [201, 77] width 228 height 18
select select "5"
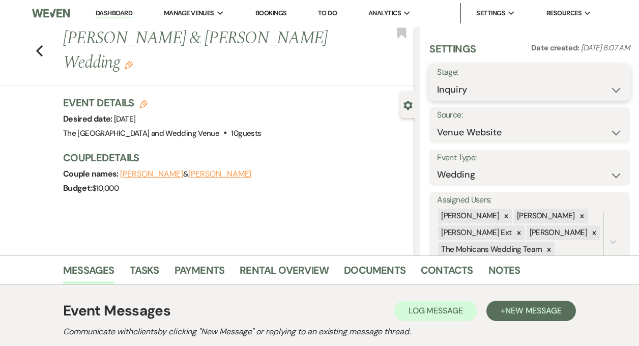
click at [478, 89] on select "Inquiry Follow Up Tour Requested Tour Confirmed Toured Proposal Sent Booked Lost" at bounding box center [529, 90] width 185 height 20
select select "8"
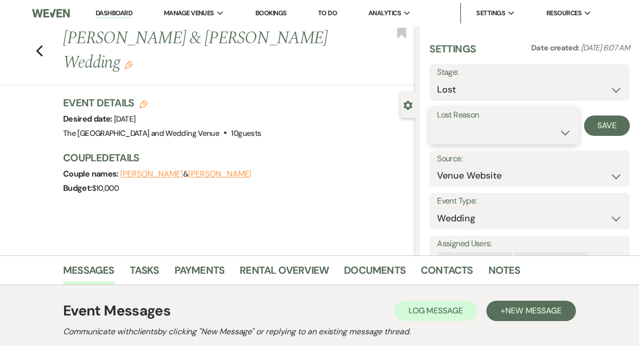
click at [558, 128] on select "Booked Elsewhere Budget Date Unavailable No Response Not a Good Match Capacity …" at bounding box center [504, 133] width 134 height 20
select select "4"
click at [591, 121] on button "Save" at bounding box center [607, 126] width 46 height 20
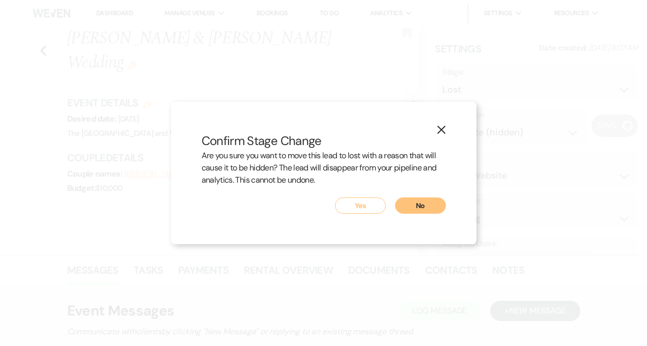
click at [350, 203] on button "Yes" at bounding box center [360, 205] width 51 height 16
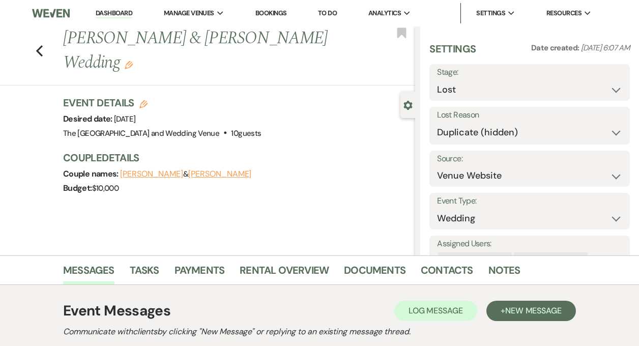
click at [114, 13] on link "Dashboard" at bounding box center [114, 14] width 37 height 10
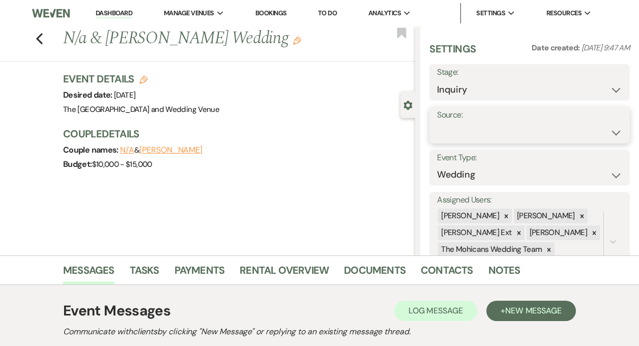
click at [506, 131] on select "Weven Venue Website Instagram Facebook Pinterest Google The Knot Wedding Wire H…" at bounding box center [529, 133] width 185 height 20
select select "5"
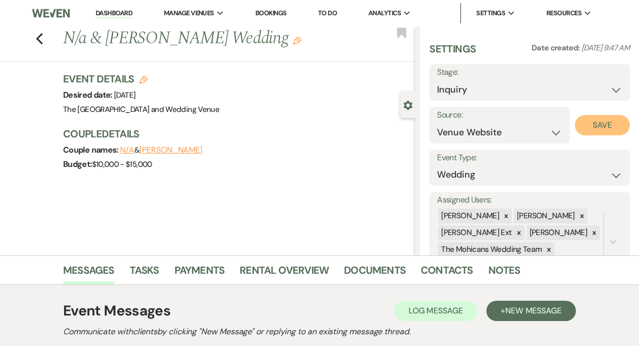
click at [581, 127] on button "Save" at bounding box center [602, 125] width 55 height 20
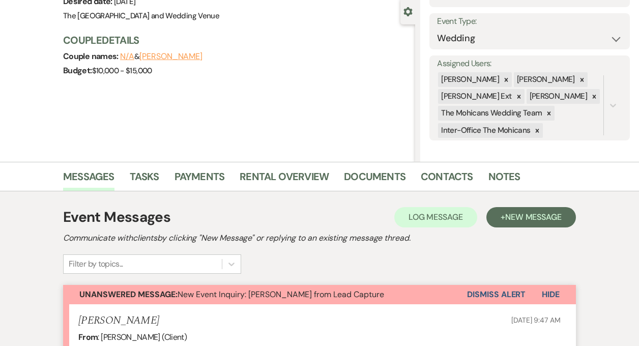
scroll to position [109, 0]
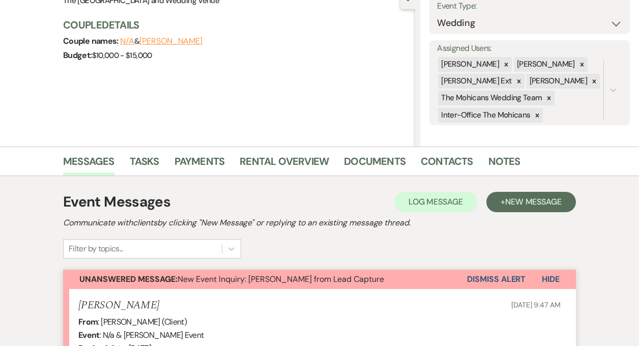
click at [480, 286] on button "Dismiss Alert" at bounding box center [496, 279] width 59 height 19
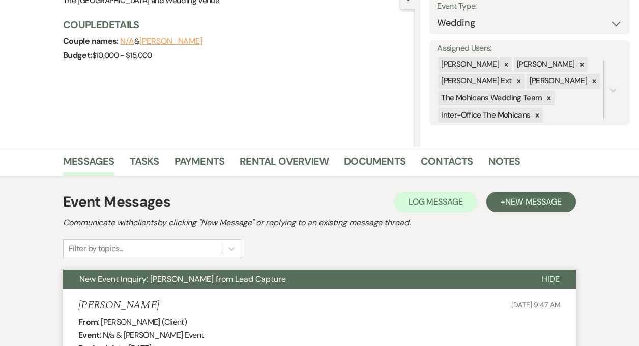
scroll to position [0, 0]
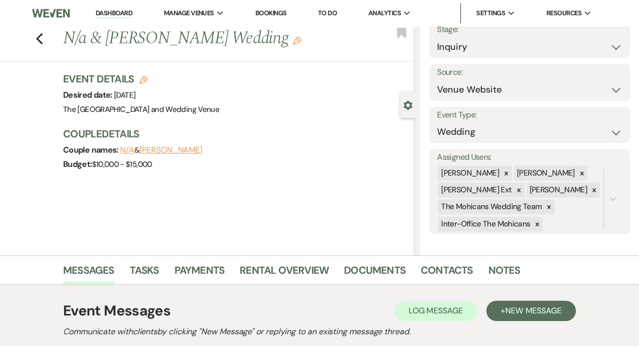
click at [118, 15] on link "Dashboard" at bounding box center [114, 14] width 37 height 10
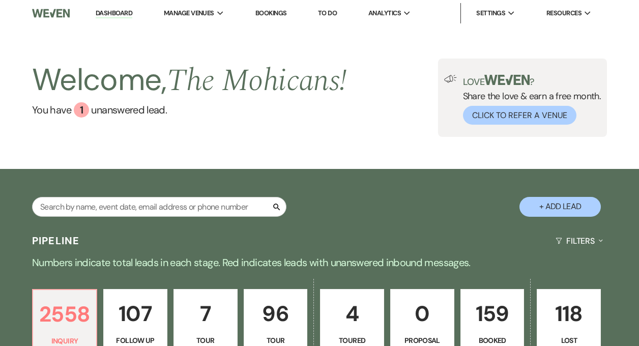
scroll to position [236, 0]
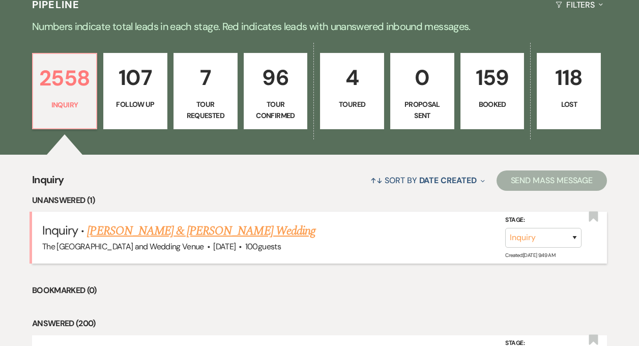
click at [155, 230] on link "Richard & Desiray Searles's Wedding" at bounding box center [201, 231] width 228 height 18
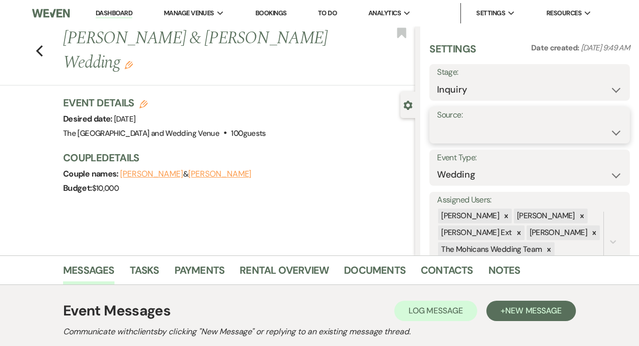
click at [467, 130] on select "Weven Venue Website Instagram Facebook Pinterest Google The Knot Wedding Wire H…" at bounding box center [529, 133] width 185 height 20
select select "5"
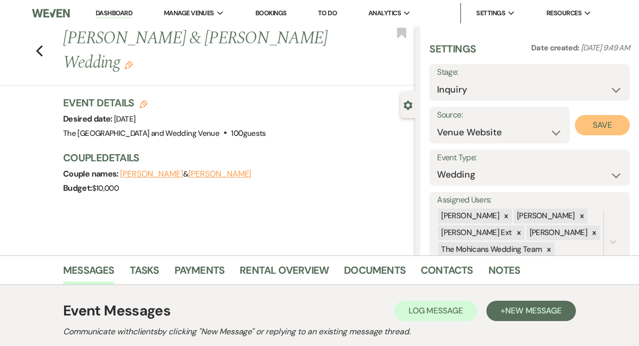
click at [582, 125] on button "Save" at bounding box center [602, 125] width 55 height 20
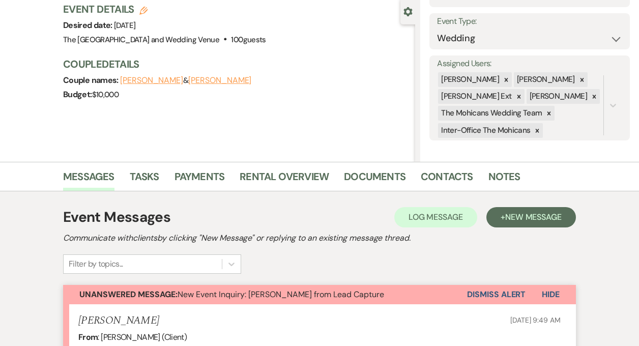
scroll to position [110, 0]
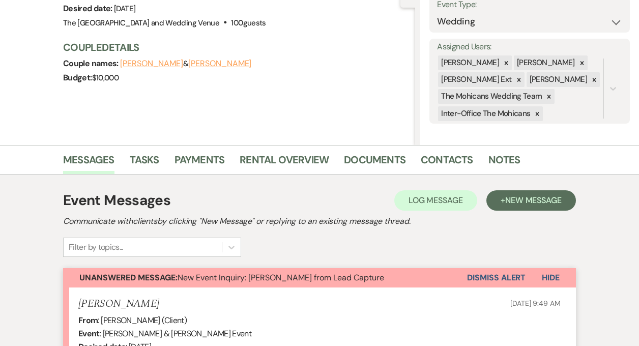
click at [487, 277] on button "Dismiss Alert" at bounding box center [496, 277] width 59 height 19
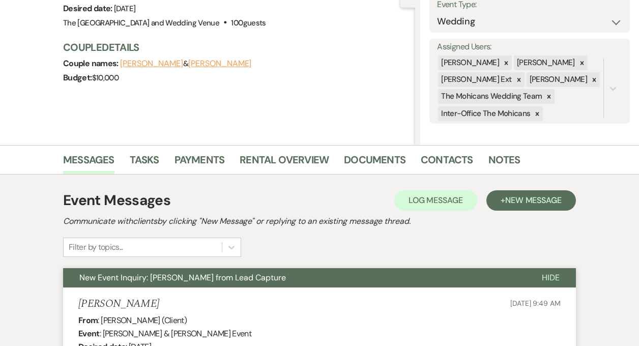
scroll to position [0, 0]
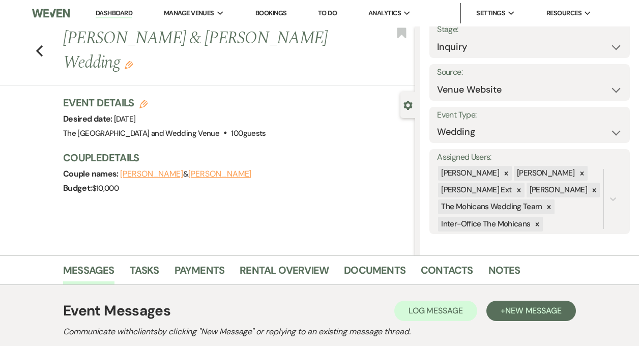
click at [111, 10] on link "Dashboard" at bounding box center [114, 14] width 37 height 10
